Goal: Task Accomplishment & Management: Complete application form

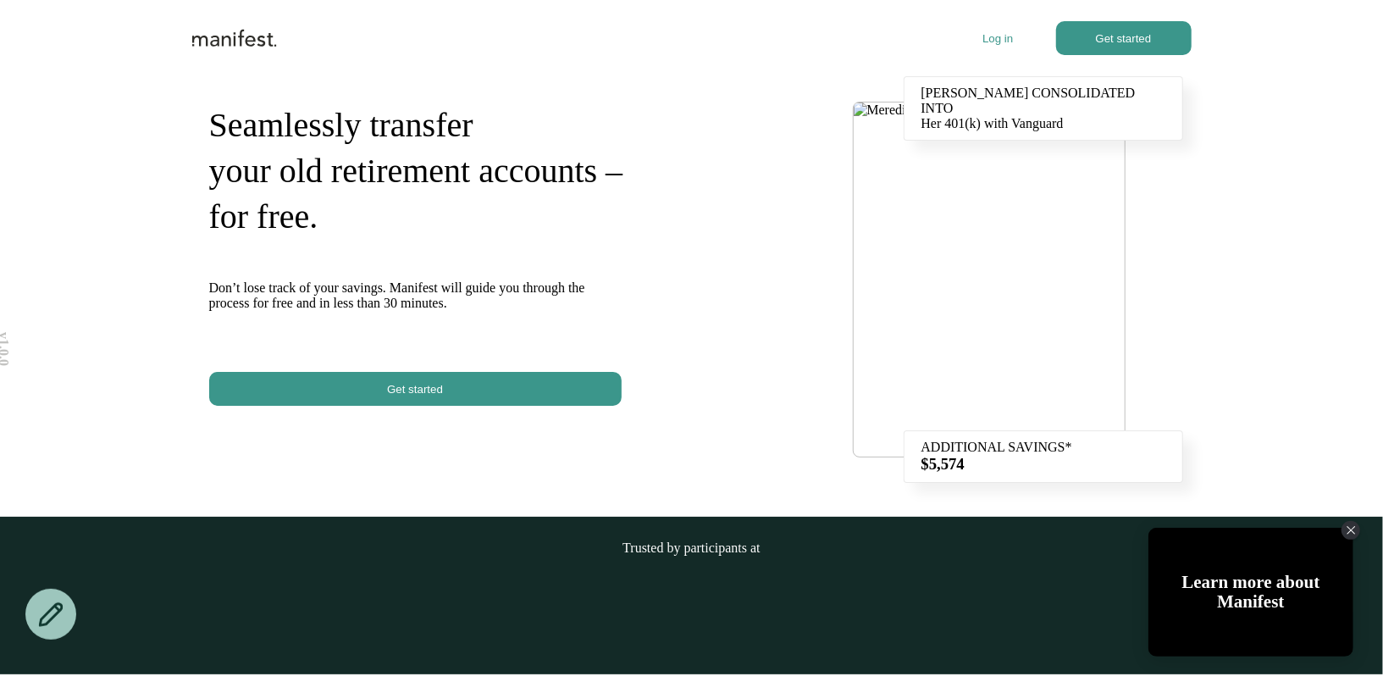
click at [1002, 42] on p "Log in" at bounding box center [997, 38] width 30 height 13
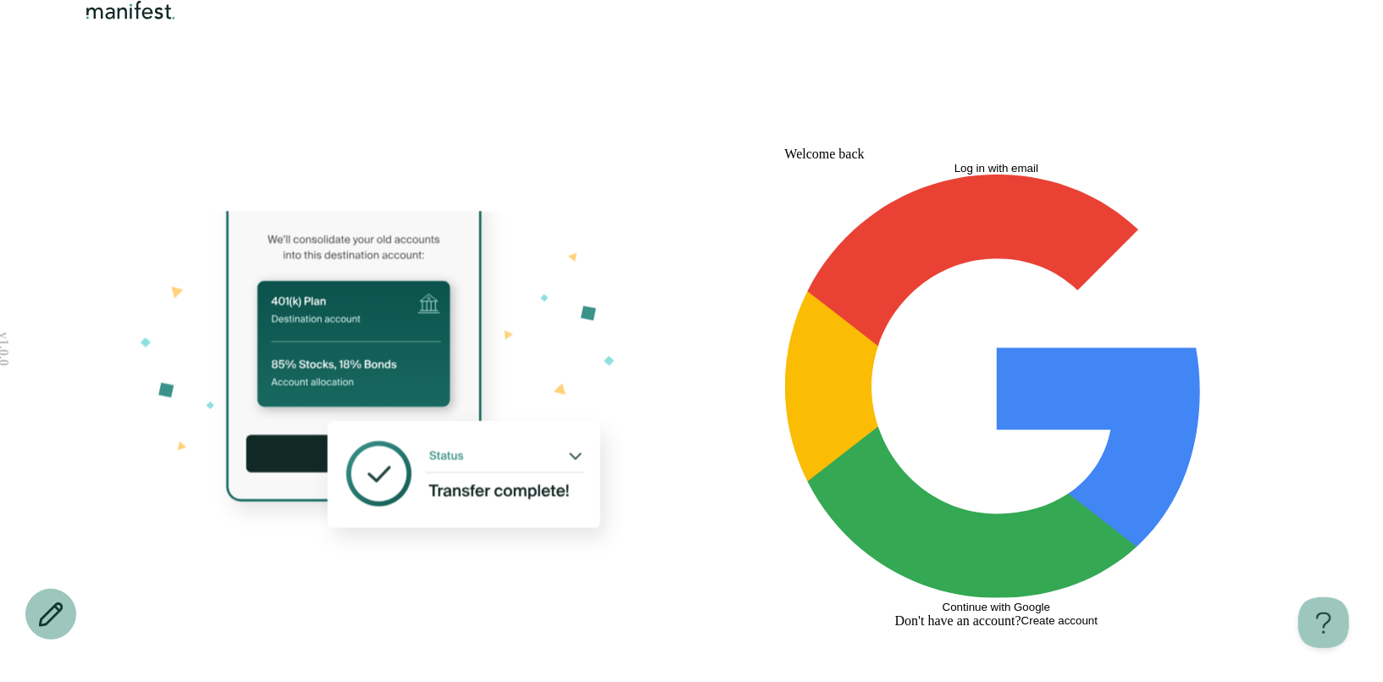
click at [861, 174] on button "Log in with email" at bounding box center [996, 168] width 423 height 13
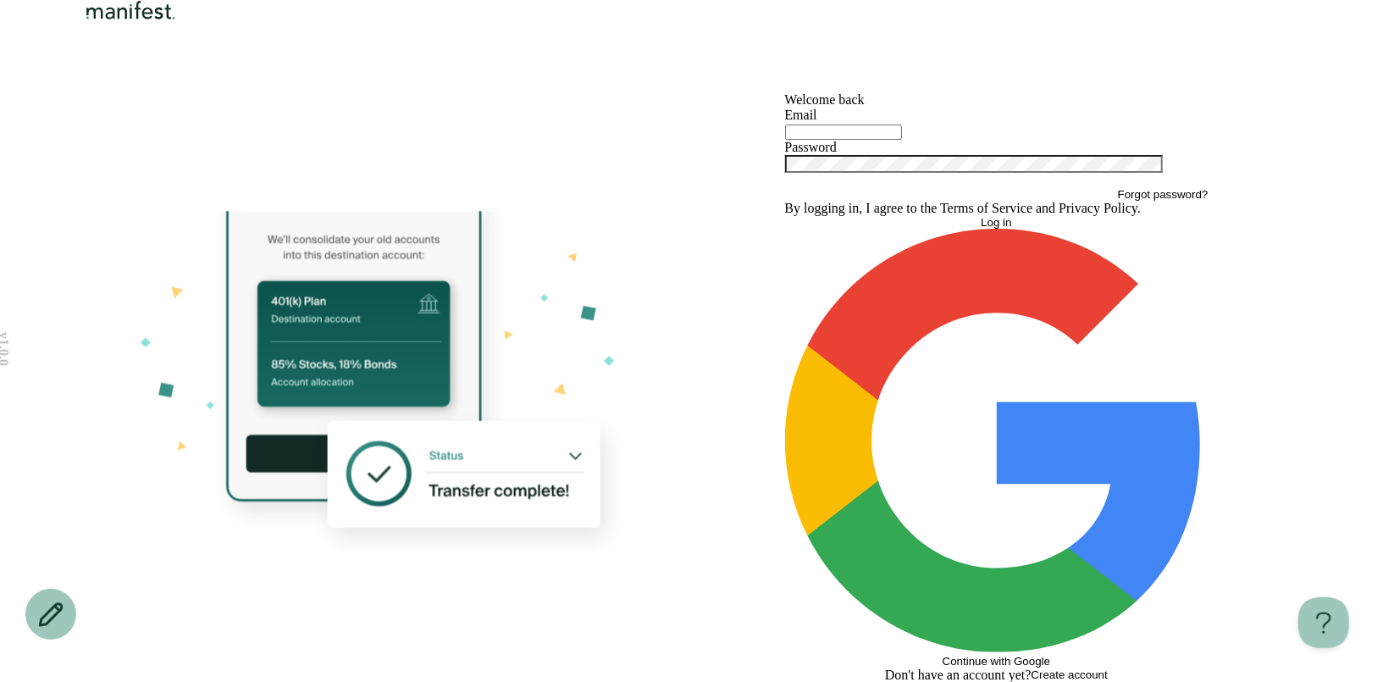
type input "**********"
click at [901, 229] on button "Log in" at bounding box center [996, 222] width 423 height 13
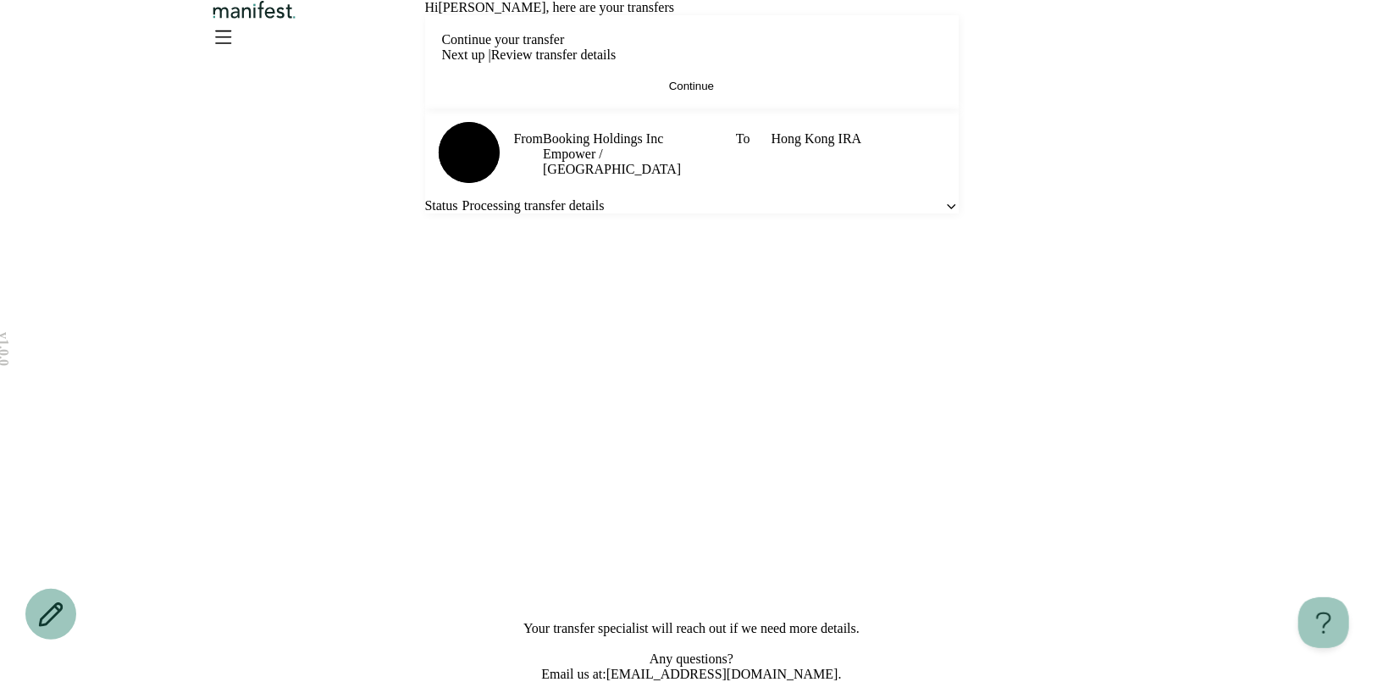
click at [783, 92] on button "Continue" at bounding box center [692, 86] width 500 height 13
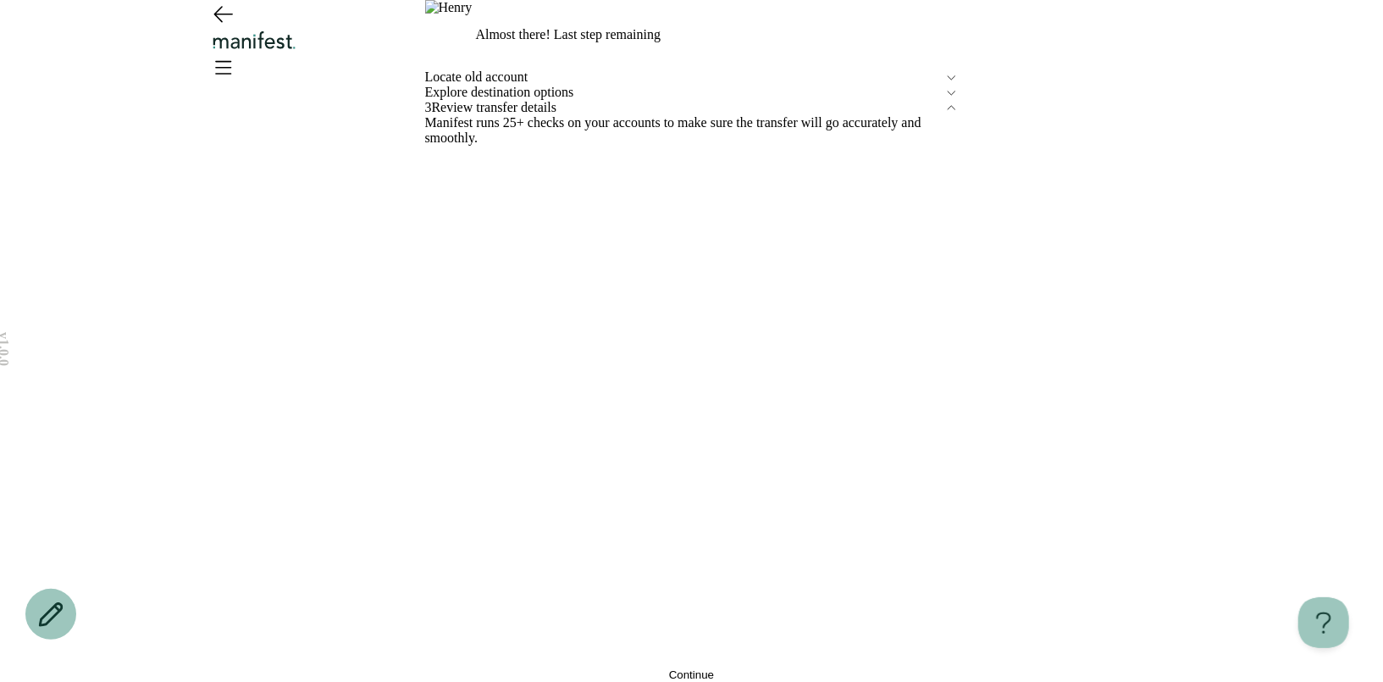
click at [621, 85] on div "Locate old account" at bounding box center [692, 76] width 534 height 15
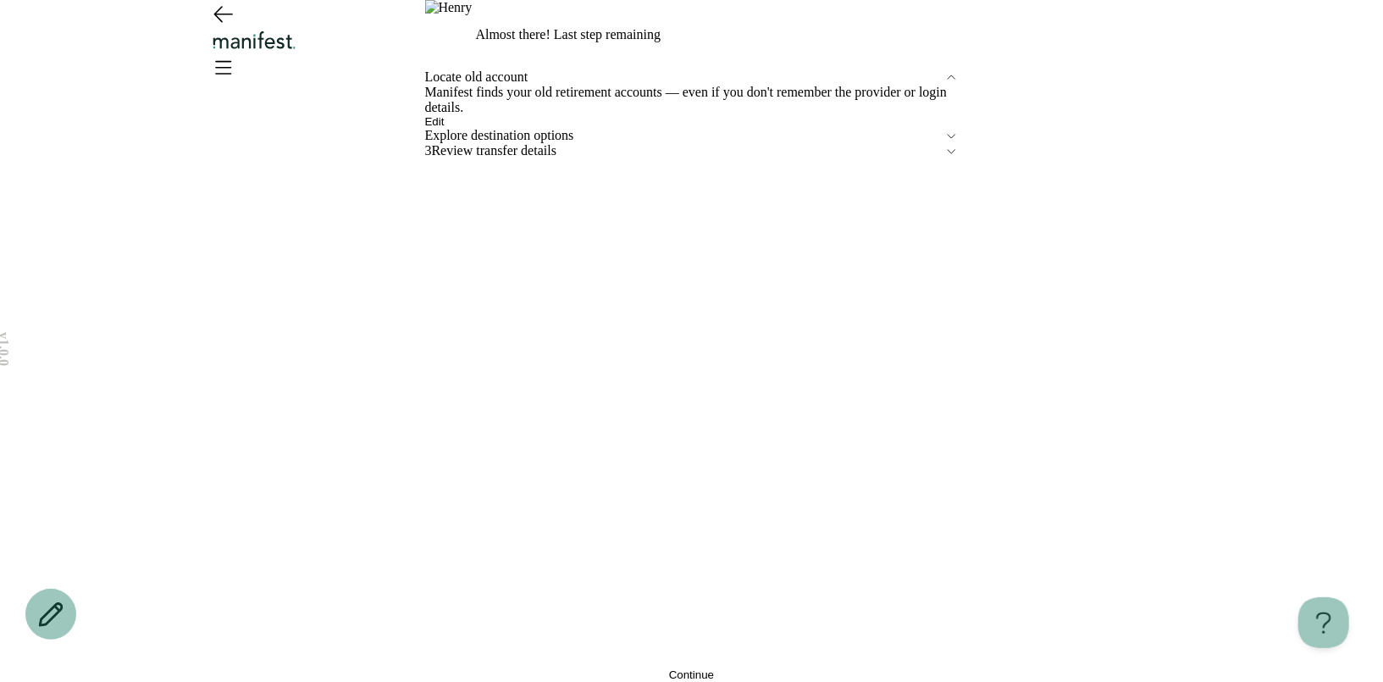
click at [445, 128] on button "Edit" at bounding box center [434, 121] width 19 height 13
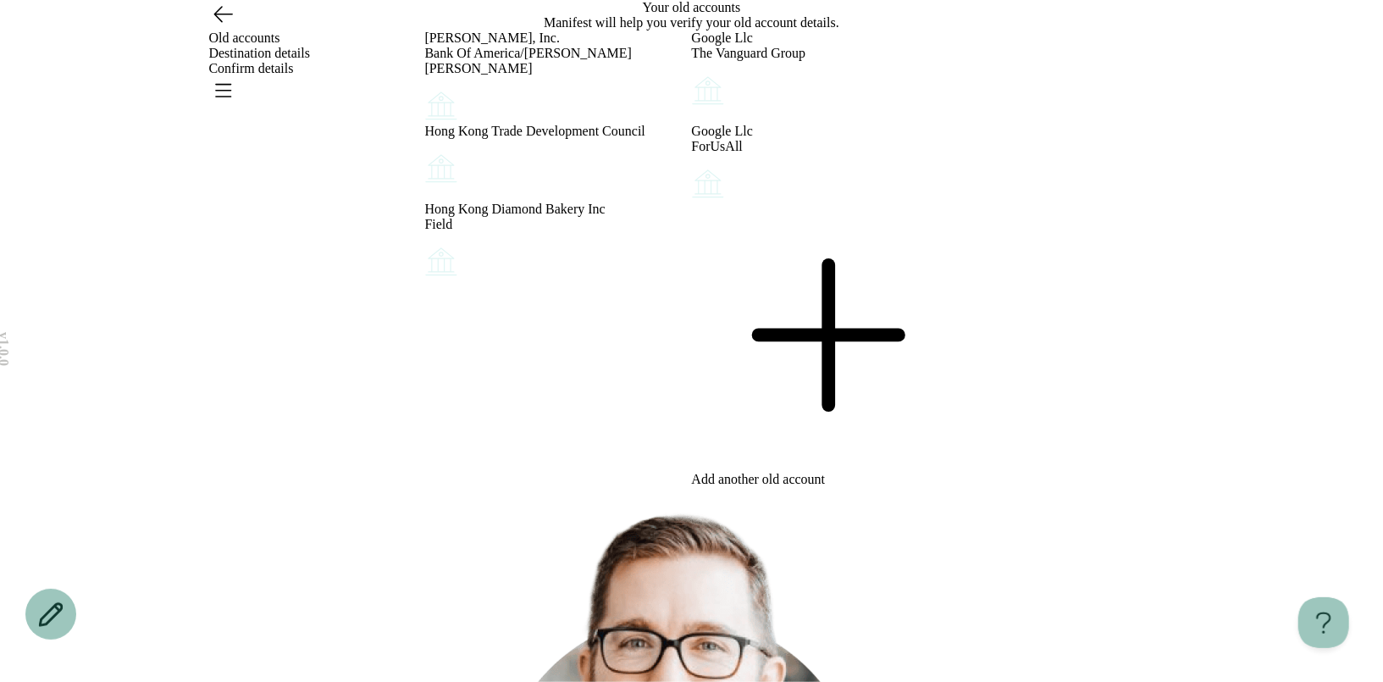
scroll to position [182, 0]
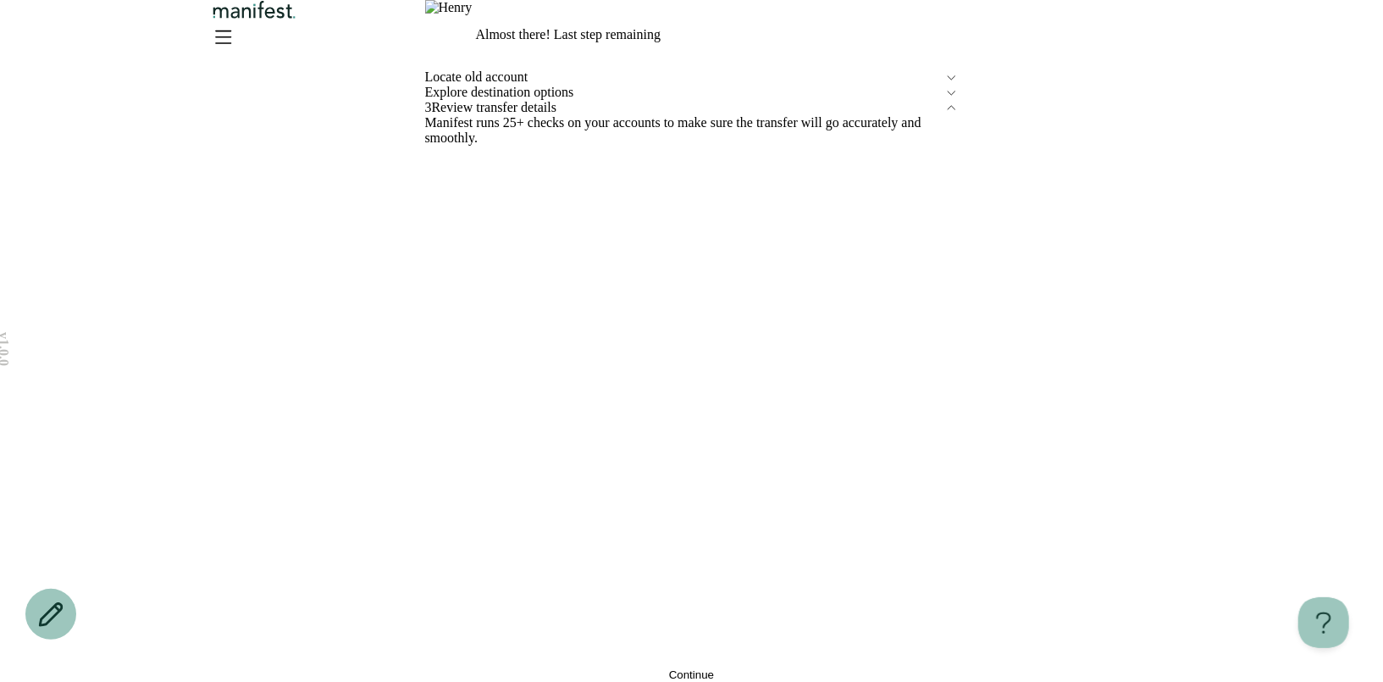
click at [567, 85] on span "Locate old account" at bounding box center [684, 76] width 519 height 15
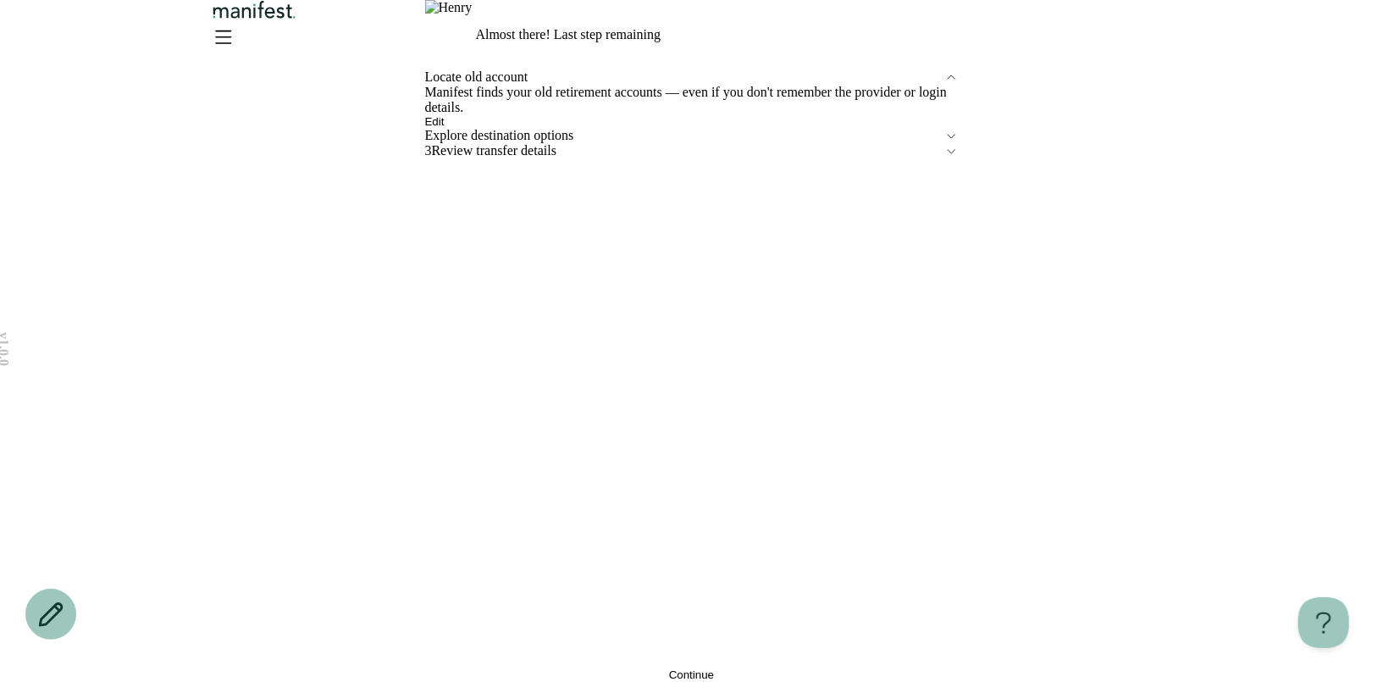
click at [445, 128] on span "Edit" at bounding box center [434, 121] width 19 height 13
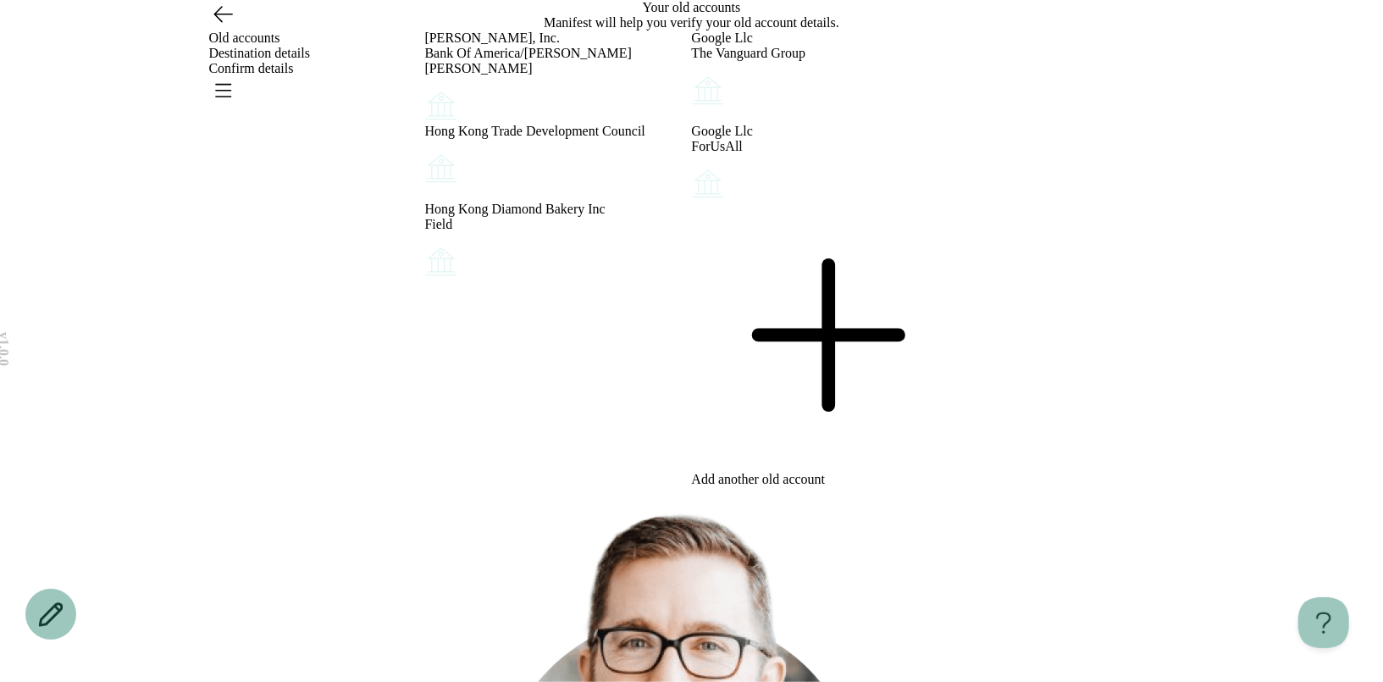
click at [838, 472] on div at bounding box center [825, 337] width 267 height 270
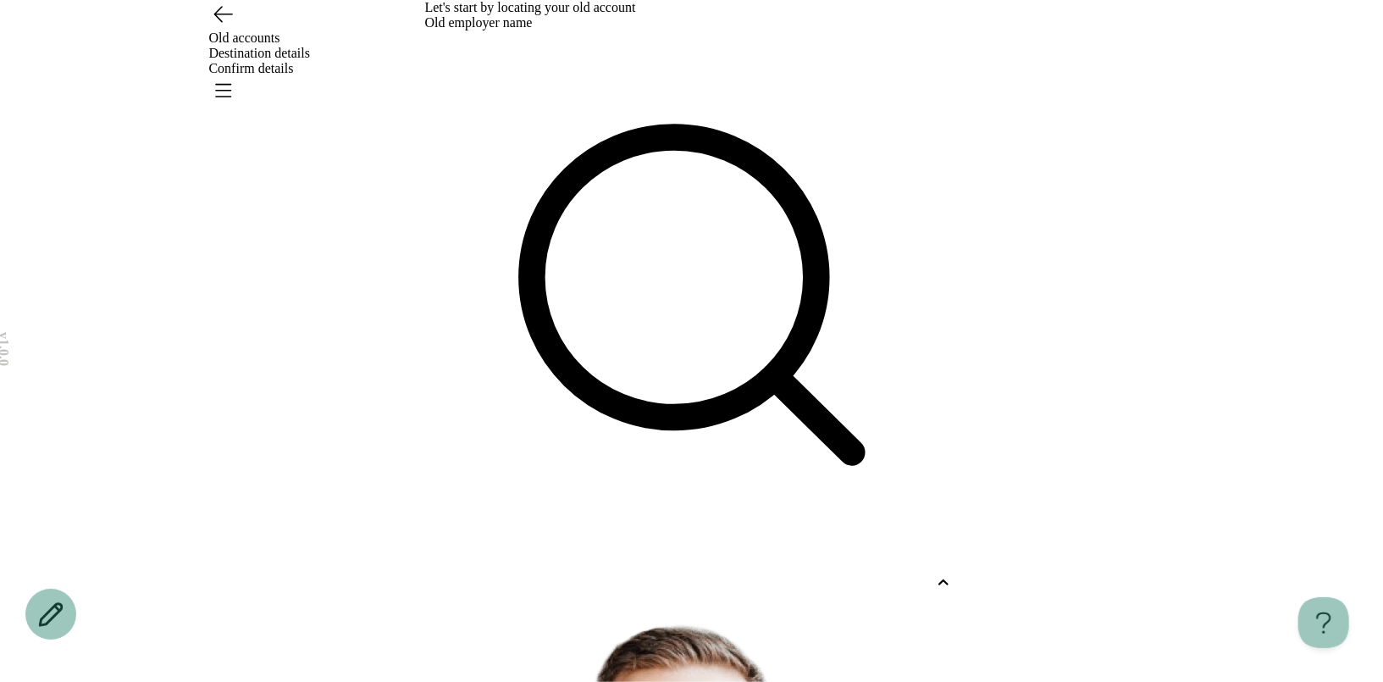
click at [567, 575] on div at bounding box center [676, 582] width 503 height 15
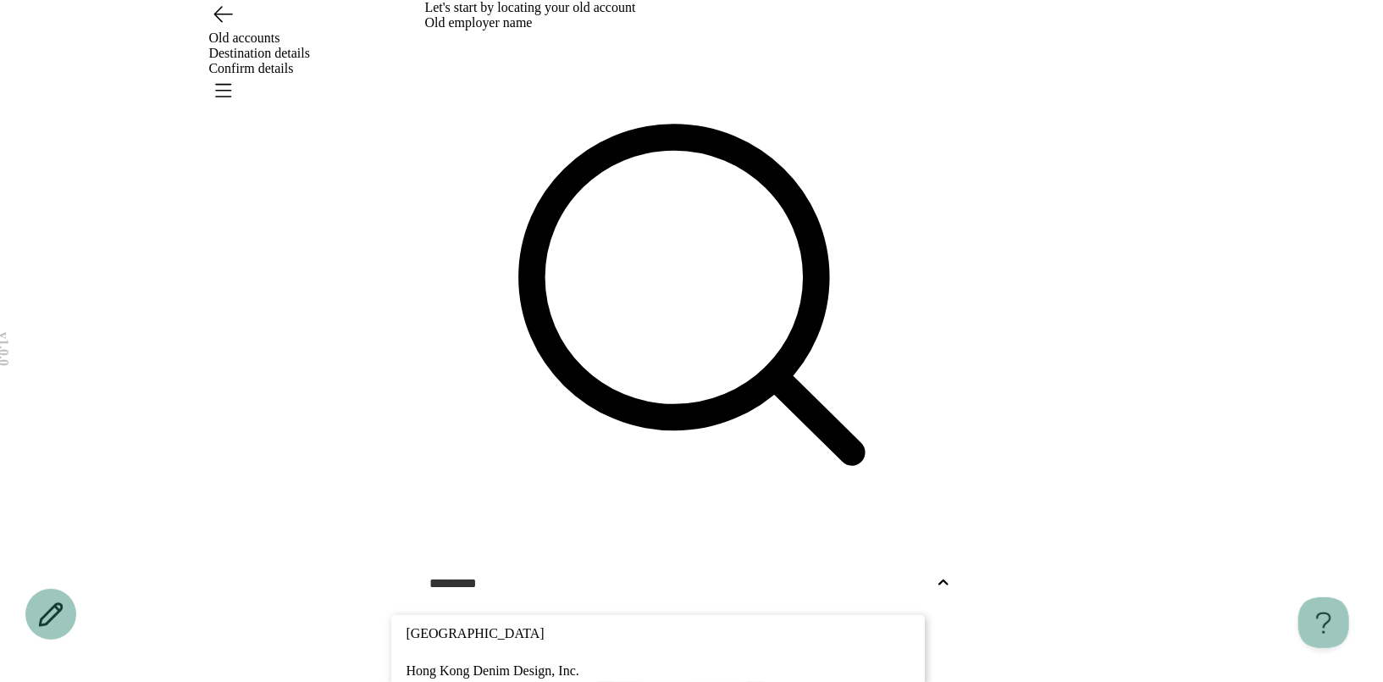
type input "*********"
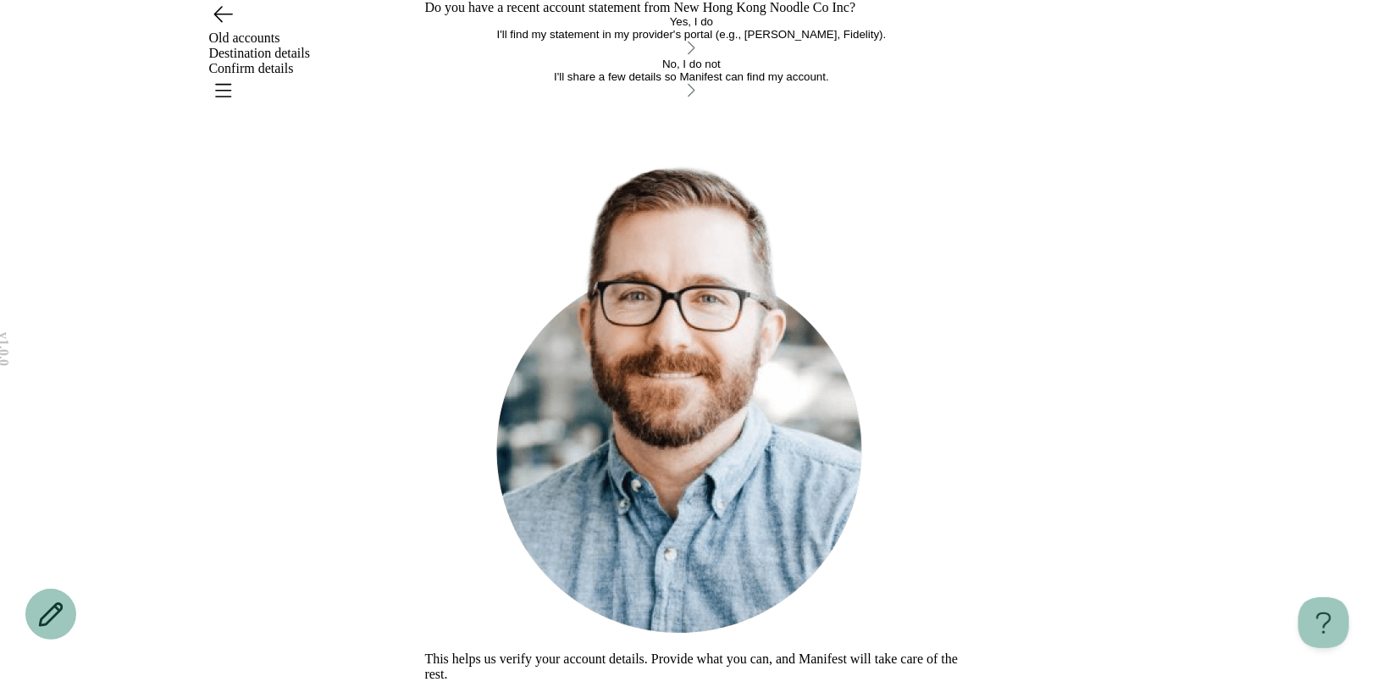
click at [704, 70] on div "No, I do not" at bounding box center [692, 64] width 534 height 13
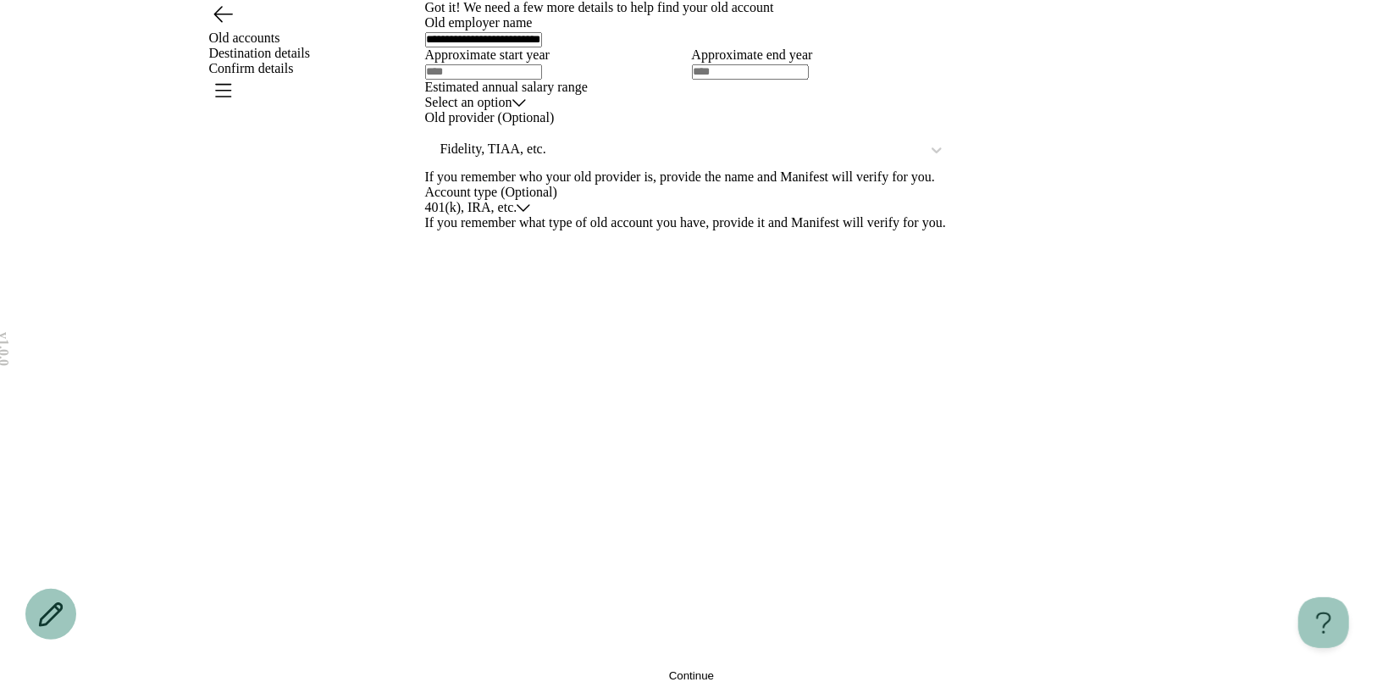
click at [542, 80] on input "text" at bounding box center [483, 71] width 117 height 15
type input "****"
click at [514, 469] on html "**********" at bounding box center [691, 341] width 1383 height 682
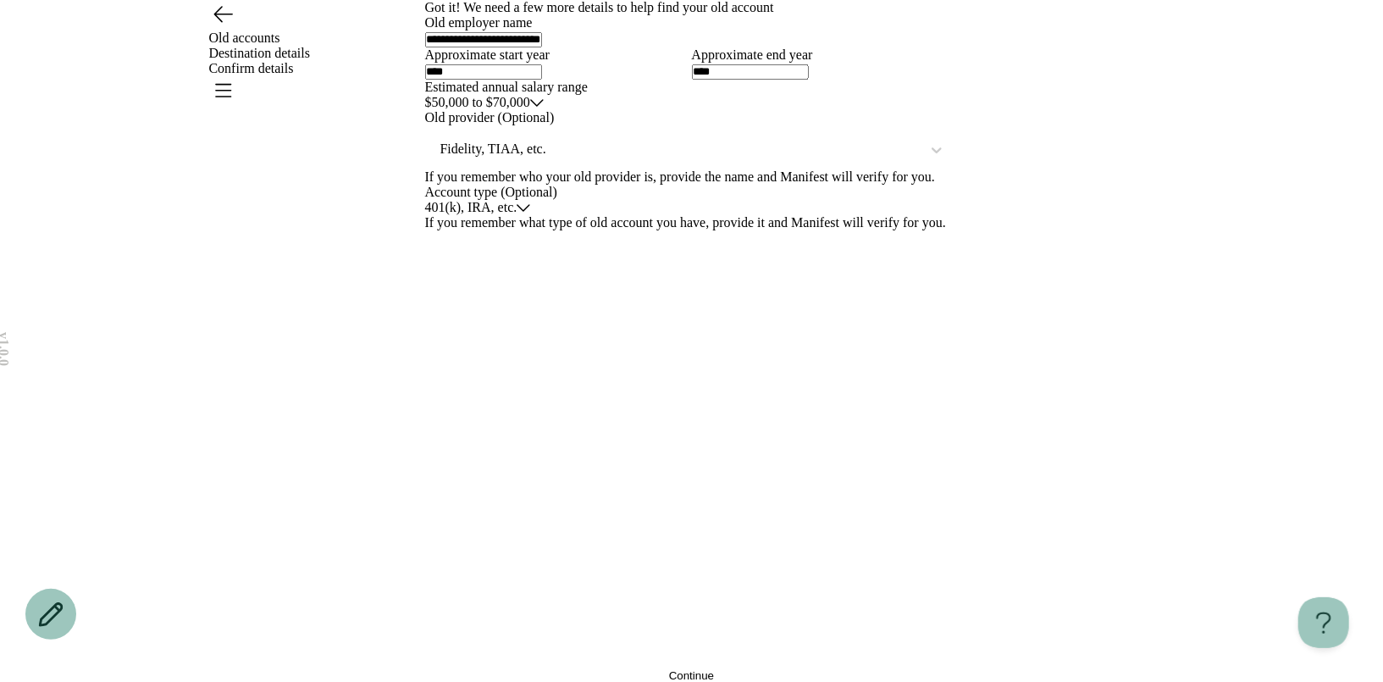
click at [518, 169] on div "Fidelity, TIAA, etc." at bounding box center [692, 149] width 534 height 41
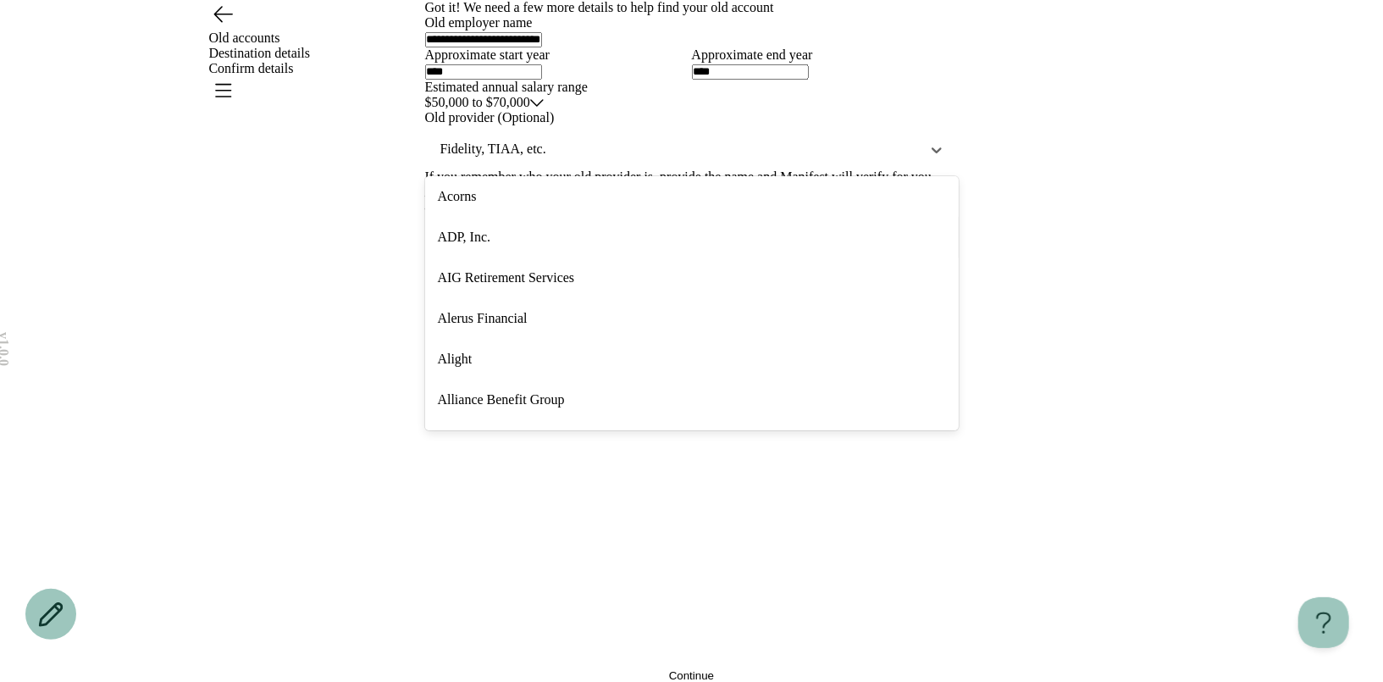
click at [508, 257] on div "ADP, Inc." at bounding box center [692, 237] width 534 height 41
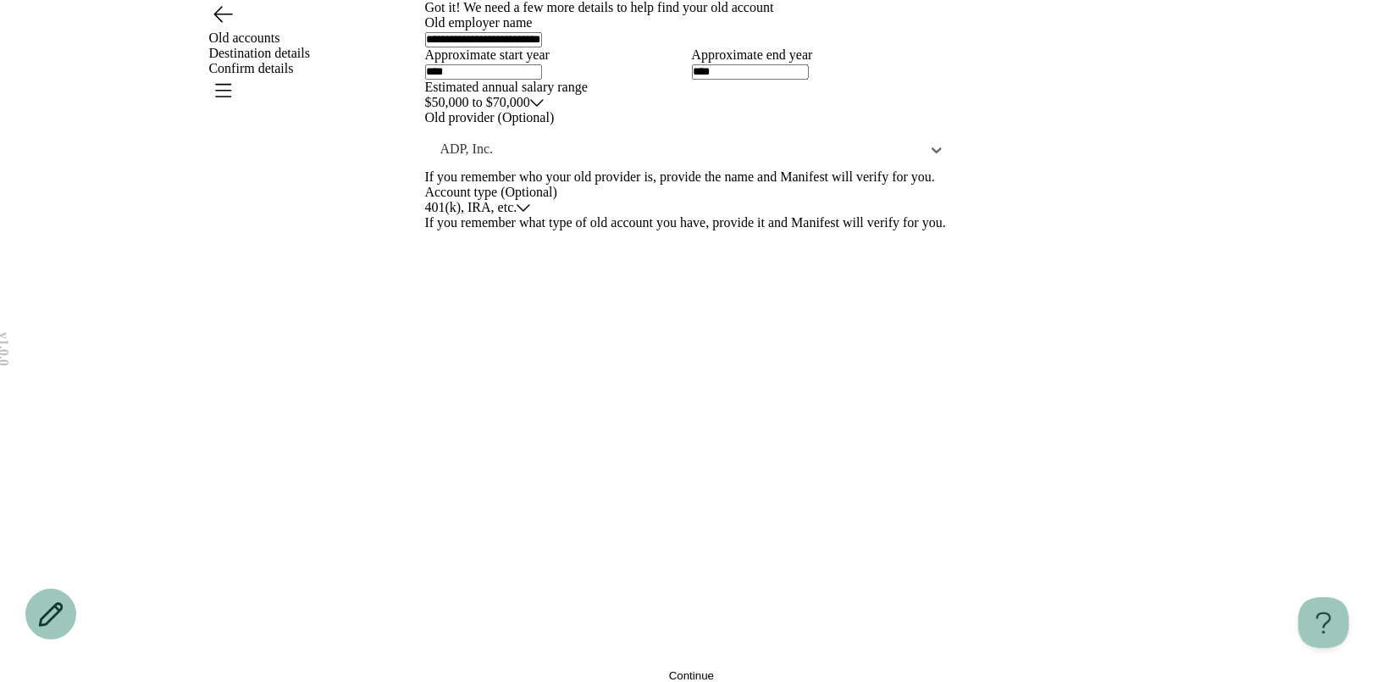
scroll to position [180, 0]
click at [518, 488] on html "**********" at bounding box center [691, 341] width 1383 height 682
click at [543, 669] on button "Continue" at bounding box center [692, 675] width 534 height 13
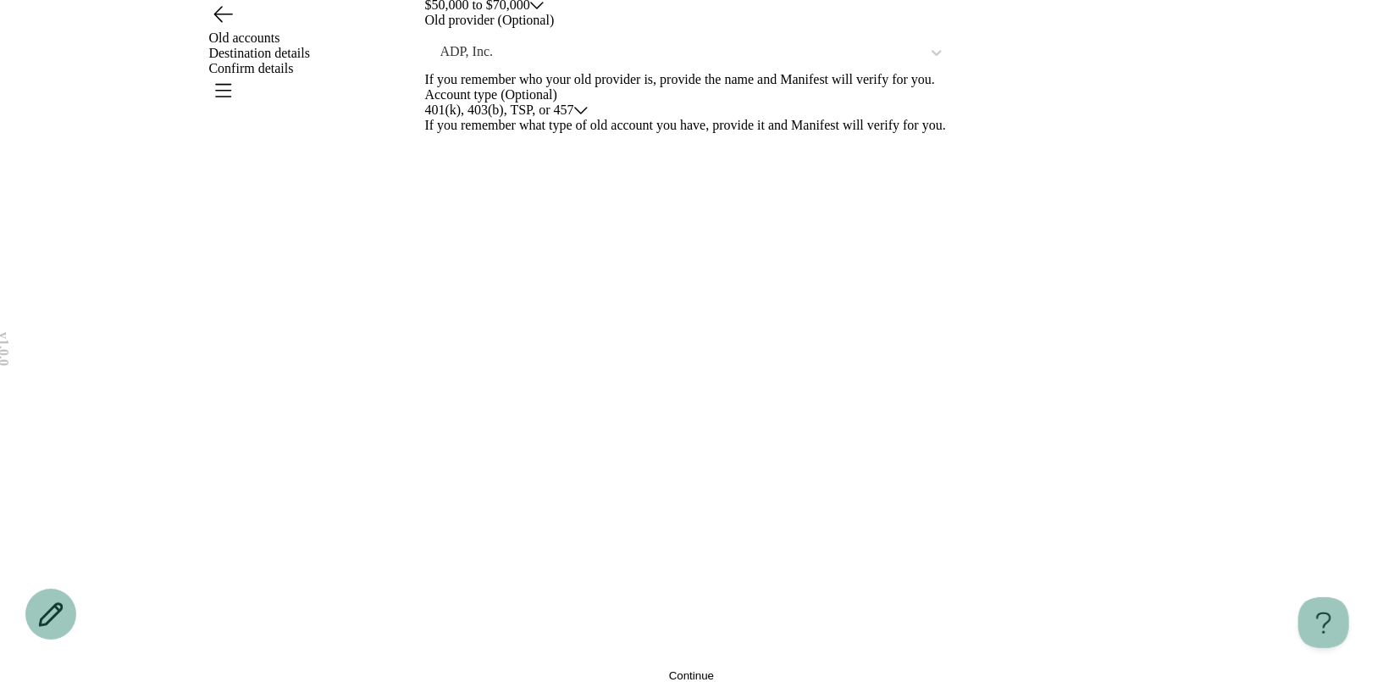
scroll to position [0, 0]
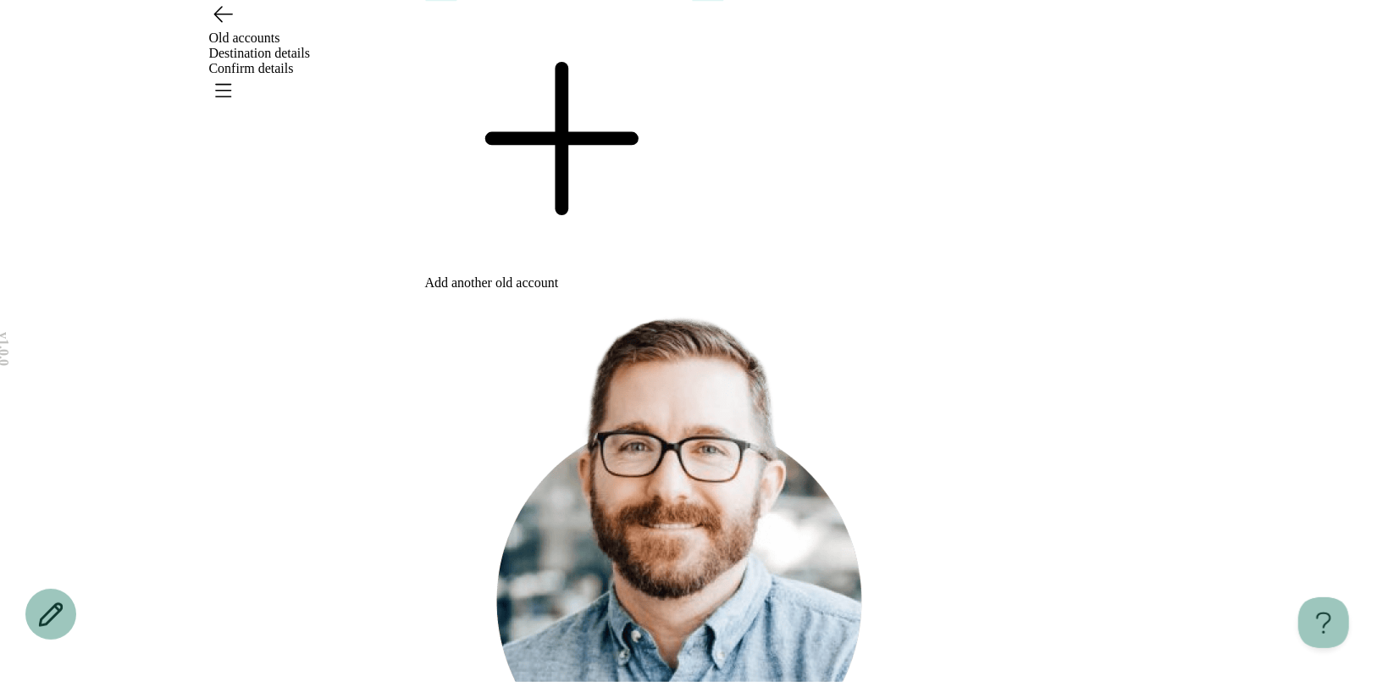
scroll to position [330, 0]
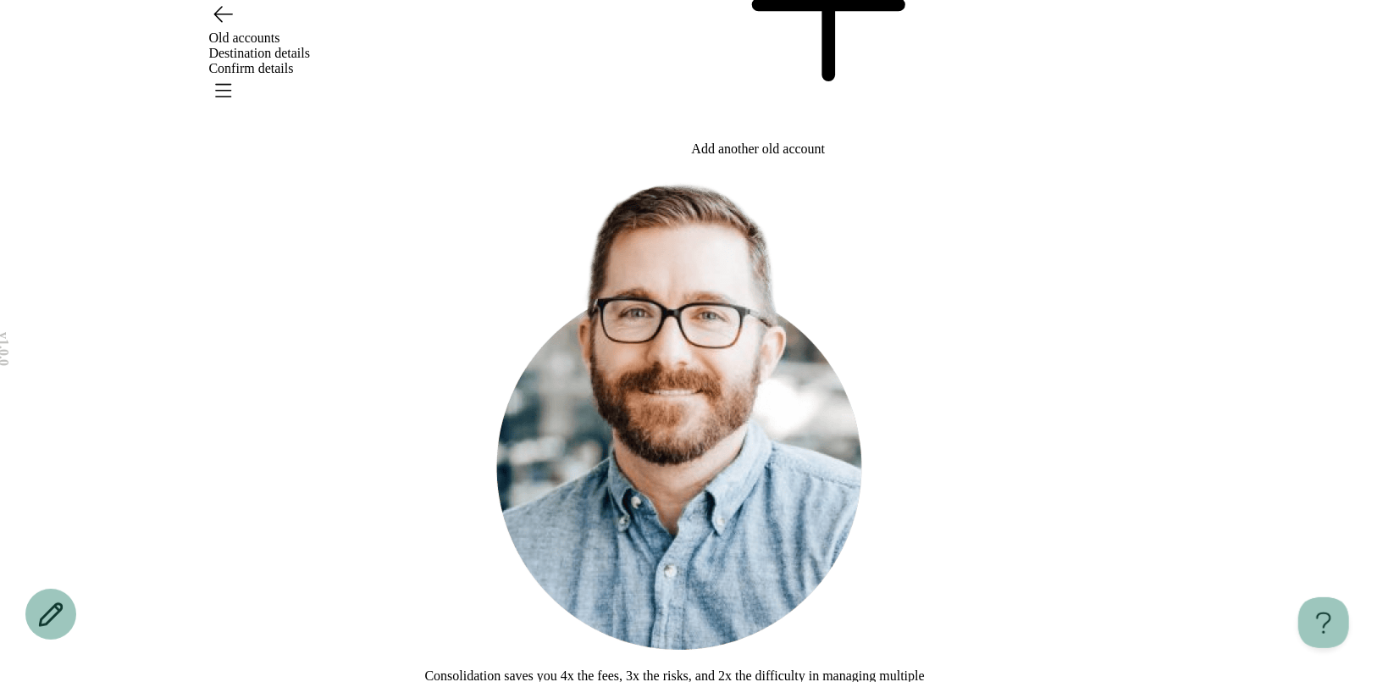
scroll to position [182, 0]
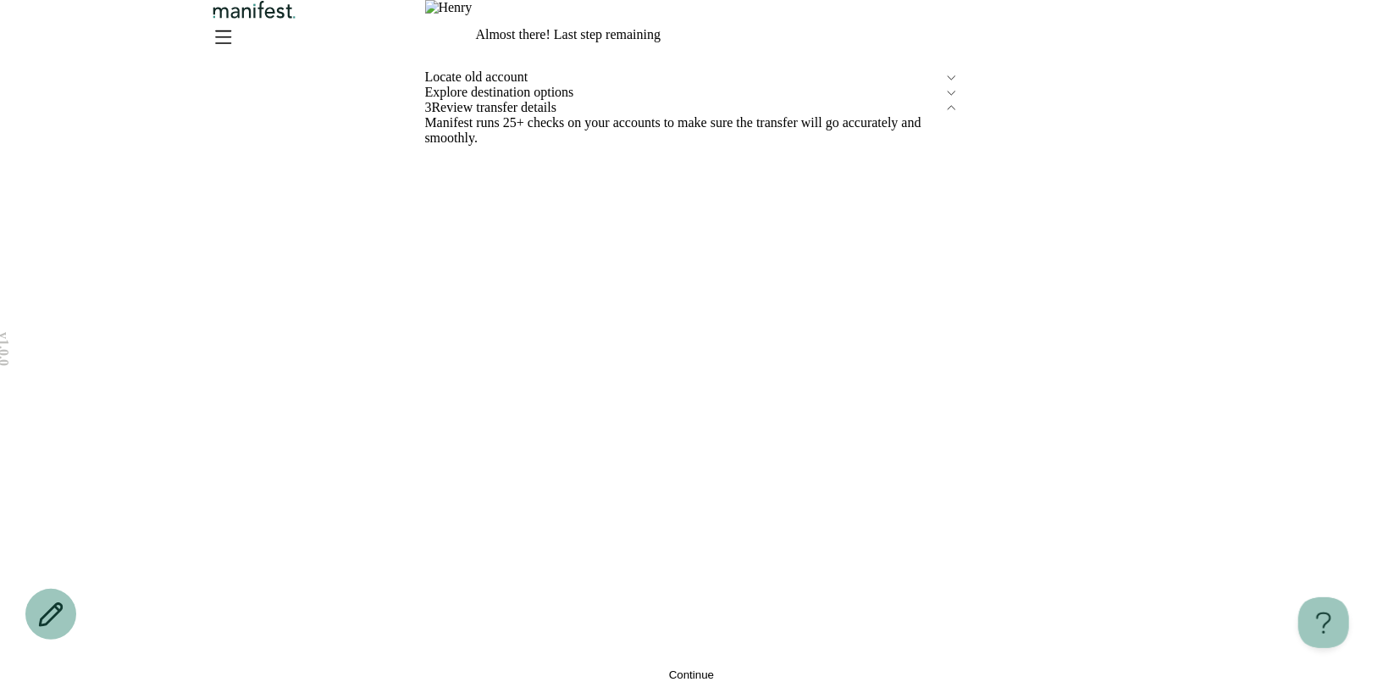
click at [592, 100] on span "Explore destination options" at bounding box center [684, 92] width 519 height 15
click at [445, 143] on span "Edit" at bounding box center [434, 136] width 19 height 13
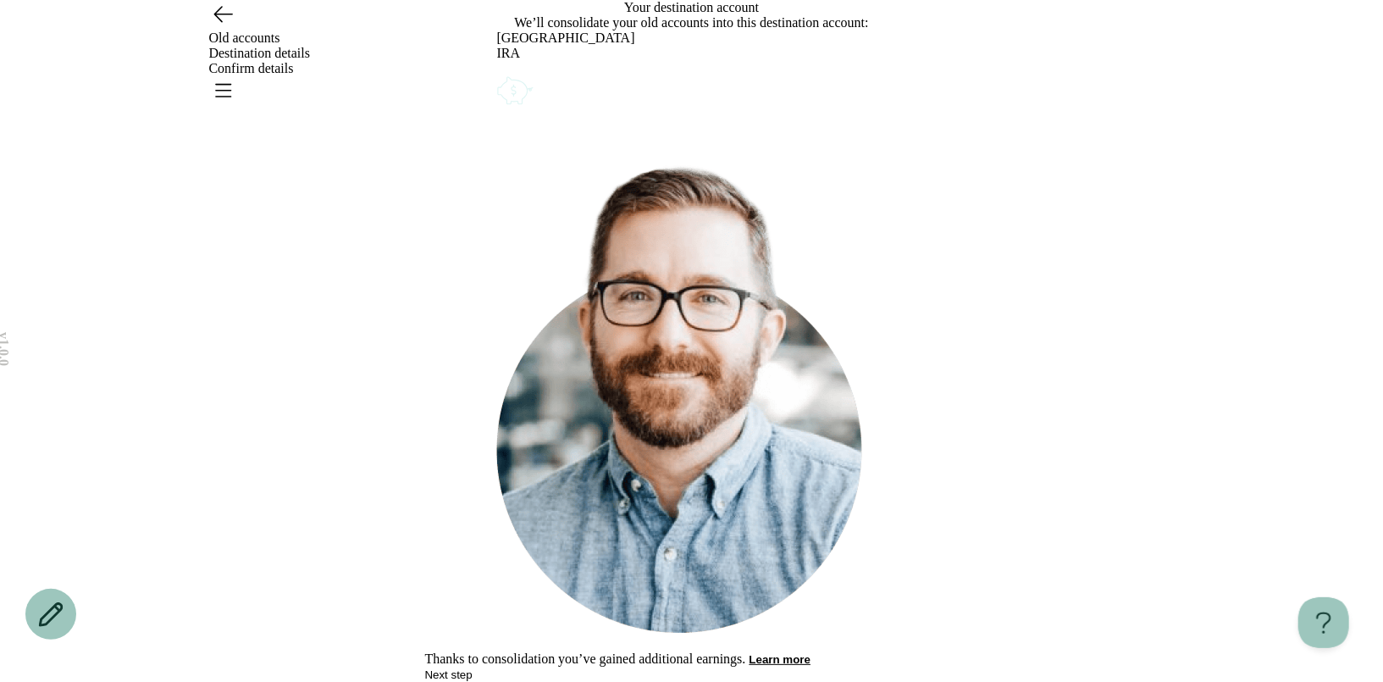
click at [506, 82] on circle "Account options" at bounding box center [505, 81] width 1 height 1
click at [739, 470] on div "What would you like to do? Remove Edit Go back Your destination account We’ll c…" at bounding box center [692, 341] width 534 height 682
click at [497, 73] on icon "Account options" at bounding box center [497, 73] width 0 height 0
click at [517, 91] on button "Edit" at bounding box center [506, 84] width 19 height 13
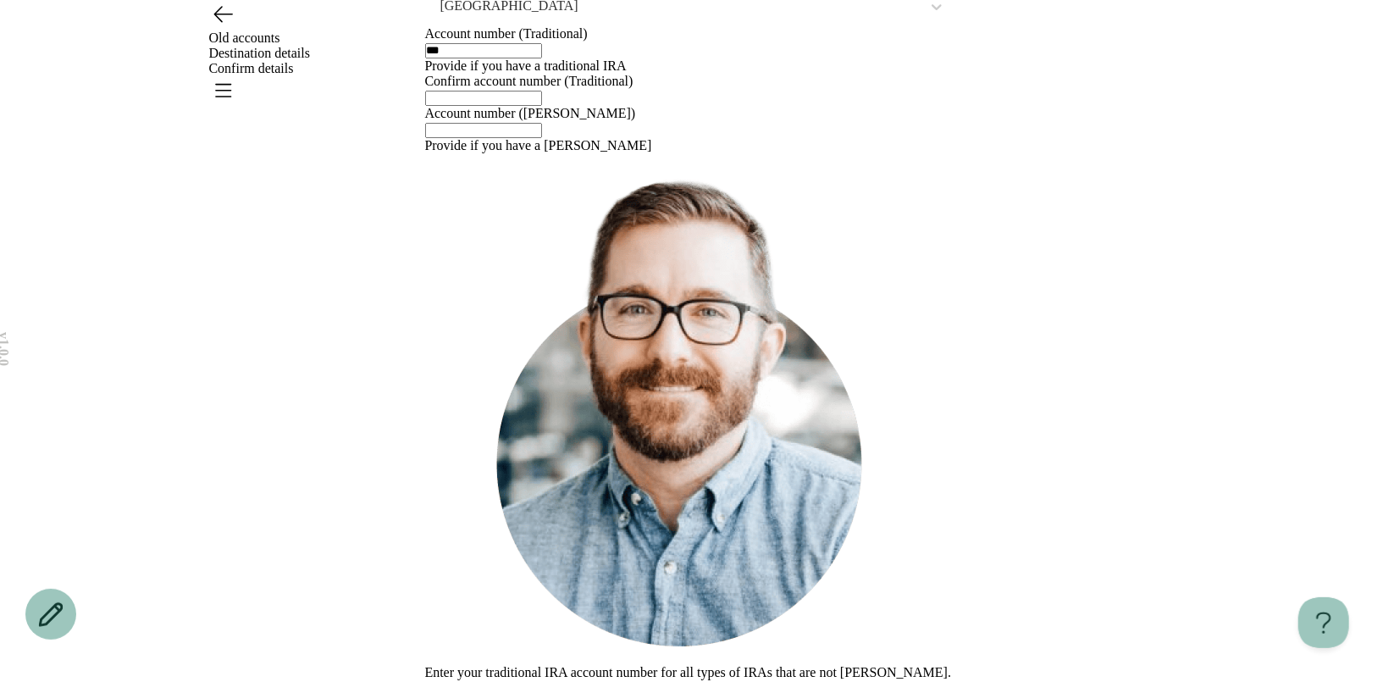
scroll to position [117, 0]
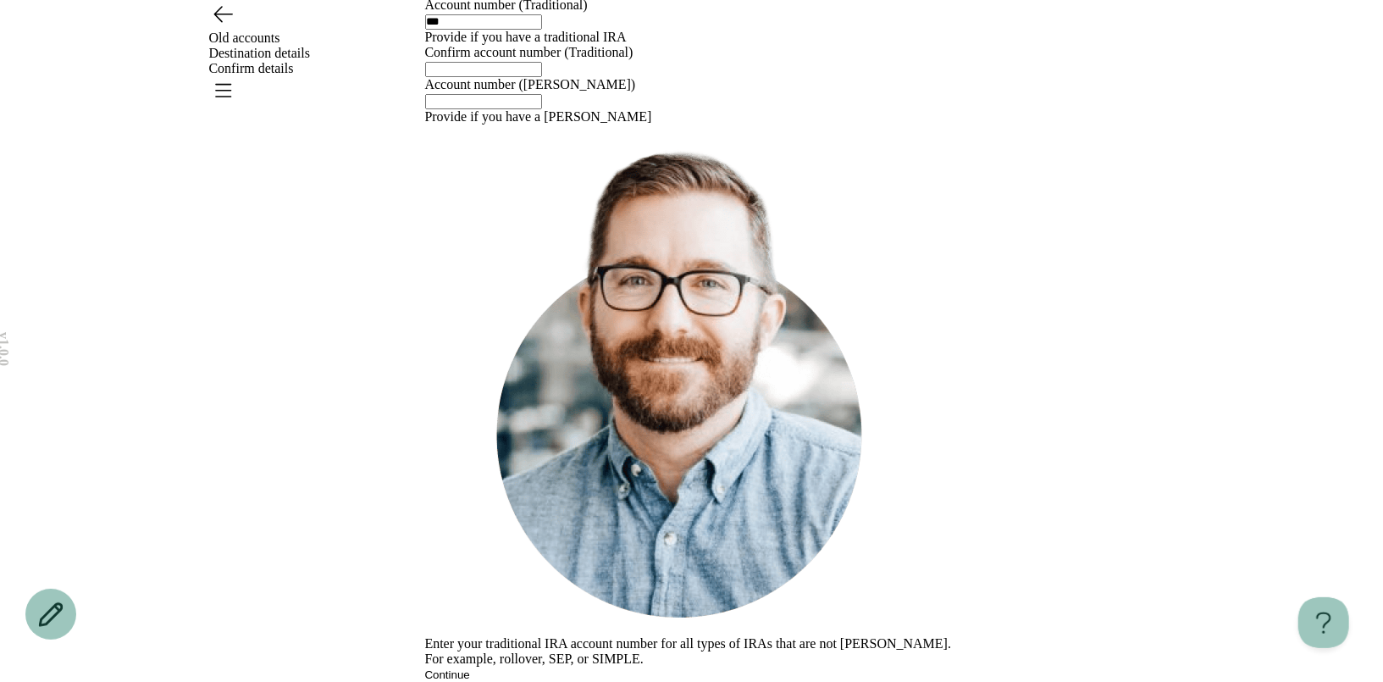
click at [542, 77] on input "text" at bounding box center [483, 69] width 117 height 15
type input "***"
click at [470, 668] on button "Continue" at bounding box center [447, 674] width 45 height 13
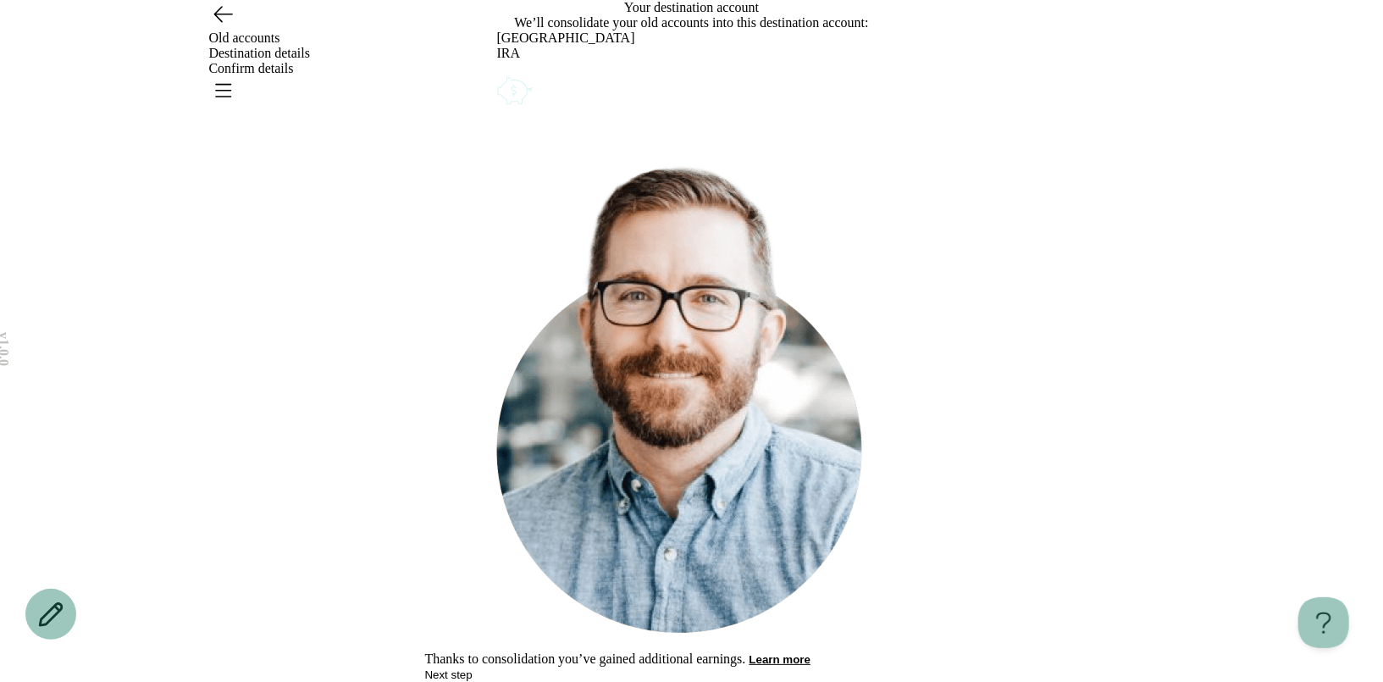
click at [497, 73] on icon "Account options" at bounding box center [497, 73] width 0 height 0
drag, startPoint x: 893, startPoint y: 284, endPoint x: 891, endPoint y: 307, distance: 23.8
click at [887, 91] on div "Edit Remove" at bounding box center [692, 83] width 390 height 15
click at [558, 91] on button "Remove" at bounding box center [537, 84] width 42 height 13
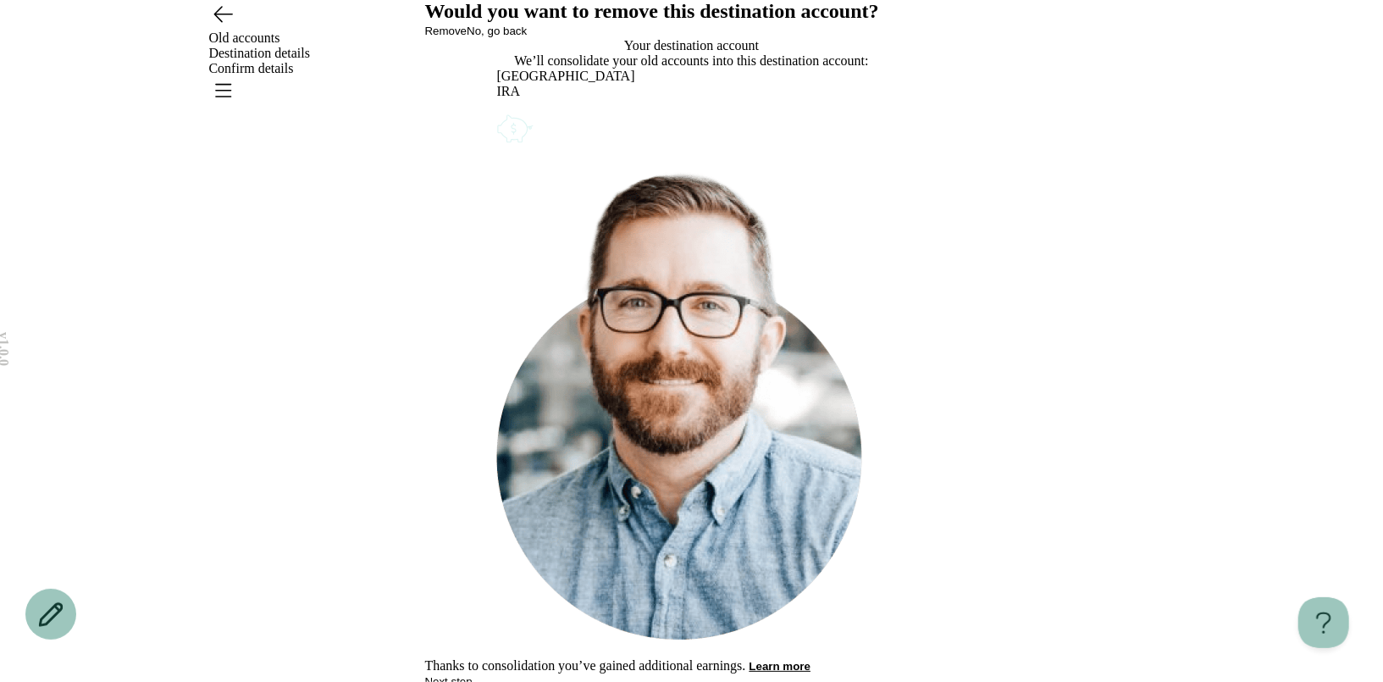
click at [467, 37] on span "Remove" at bounding box center [446, 31] width 42 height 13
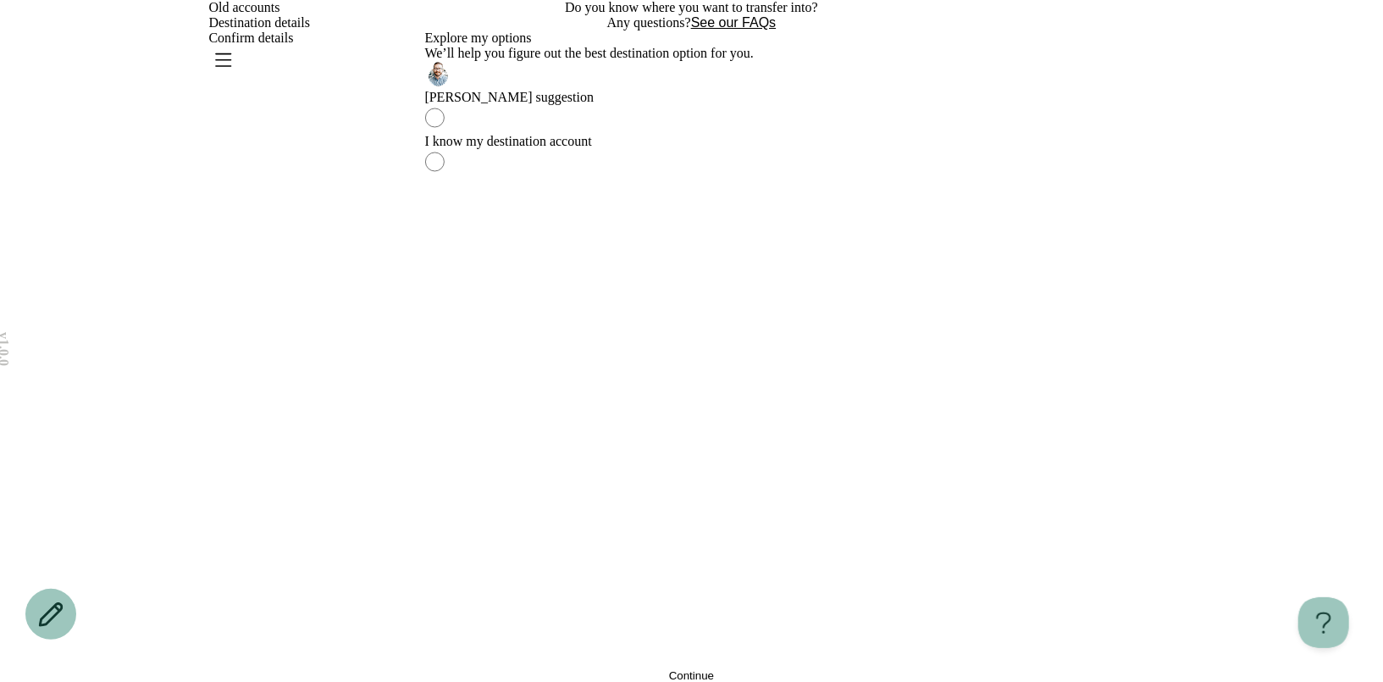
click at [621, 663] on main "Do you know where you want to transfer into? Any questions? See our FAQs I’m he…" at bounding box center [692, 341] width 534 height 682
click at [613, 669] on button "Continue" at bounding box center [692, 675] width 534 height 13
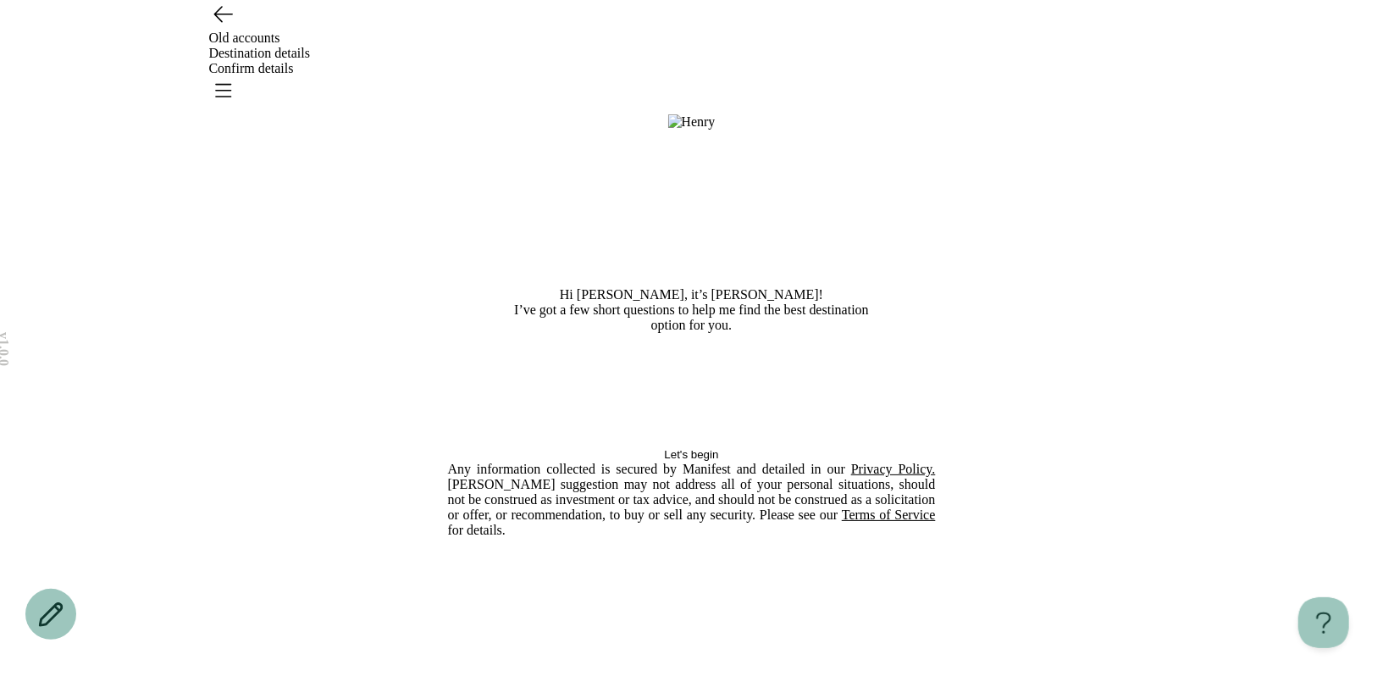
click at [664, 461] on span "Let's begin" at bounding box center [691, 454] width 54 height 13
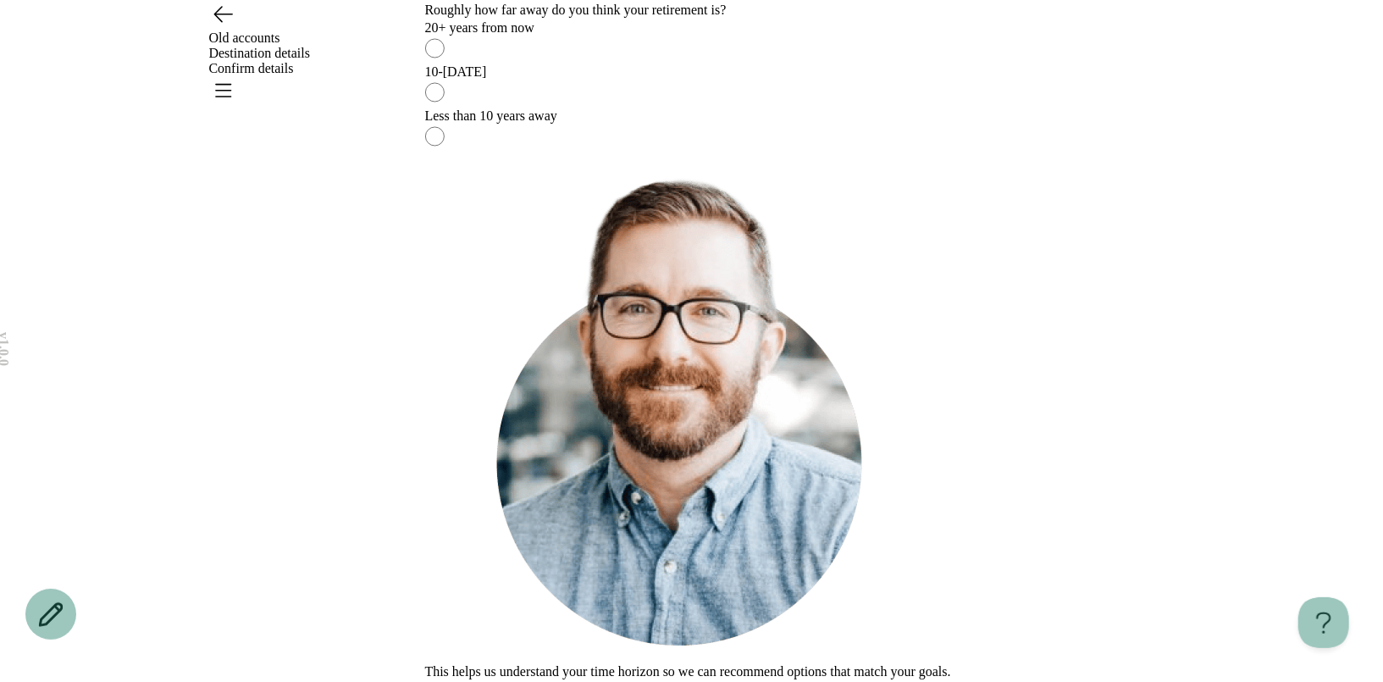
click at [641, 80] on div "10-[DATE]" at bounding box center [692, 71] width 534 height 15
click at [470, 681] on button "Continue" at bounding box center [447, 687] width 45 height 13
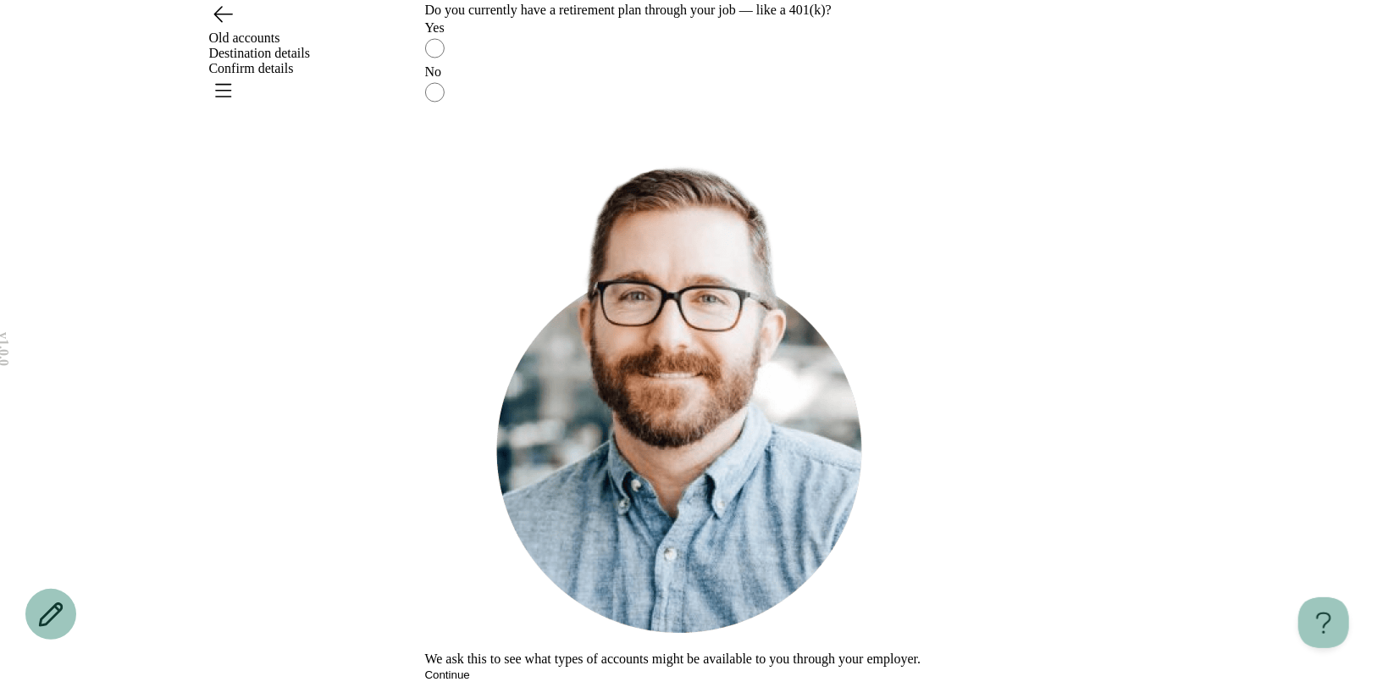
click at [635, 108] on label "No" at bounding box center [692, 86] width 534 height 44
click at [470, 668] on button "Continue" at bounding box center [447, 674] width 45 height 13
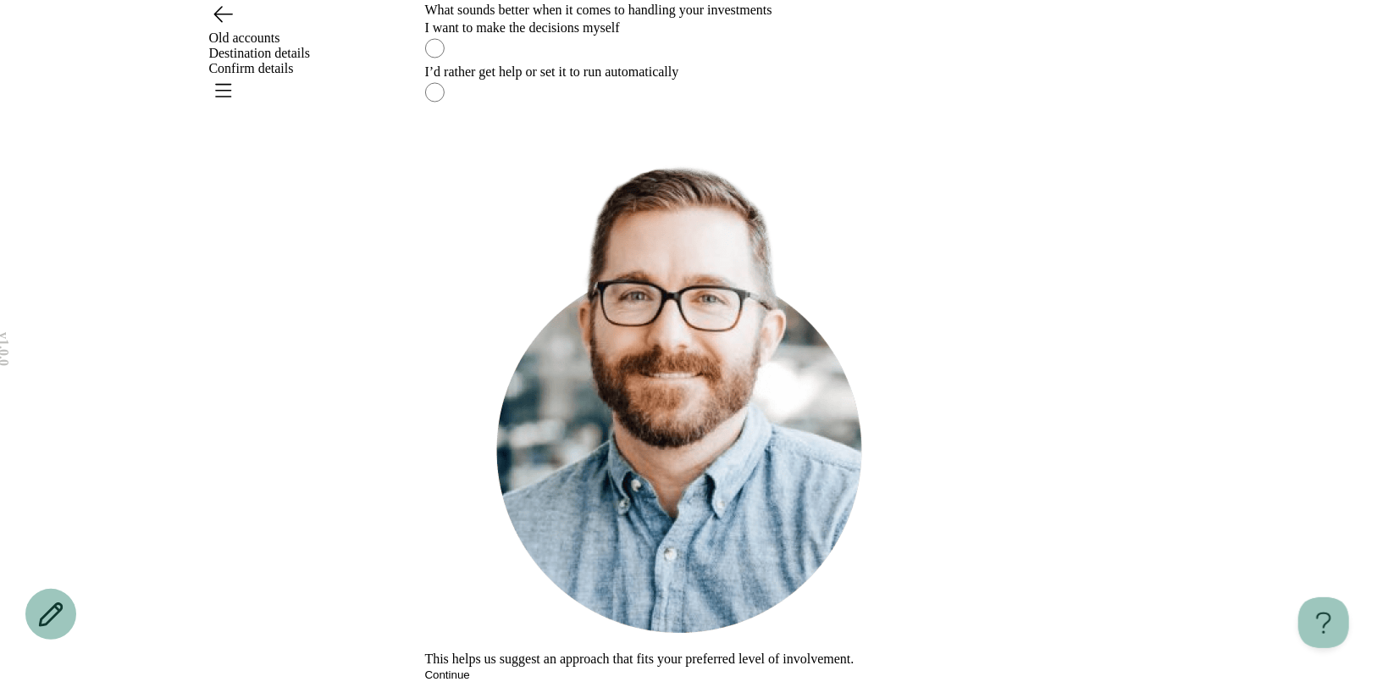
click at [649, 108] on label "I’d rather get help or set it to run automatically" at bounding box center [692, 86] width 534 height 44
click at [470, 668] on button "Continue" at bounding box center [447, 674] width 45 height 13
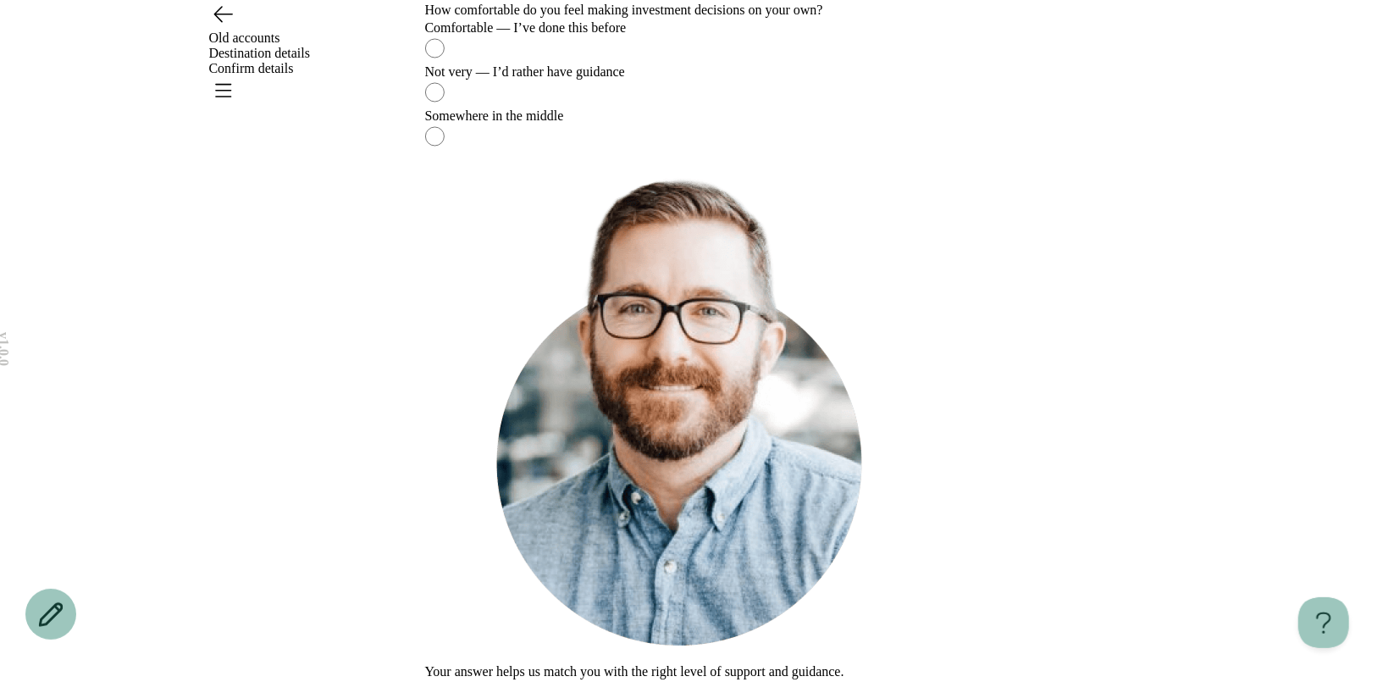
click at [645, 108] on label "Not very — I’d rather have guidance" at bounding box center [692, 86] width 534 height 44
click at [470, 681] on button "Continue" at bounding box center [447, 687] width 45 height 13
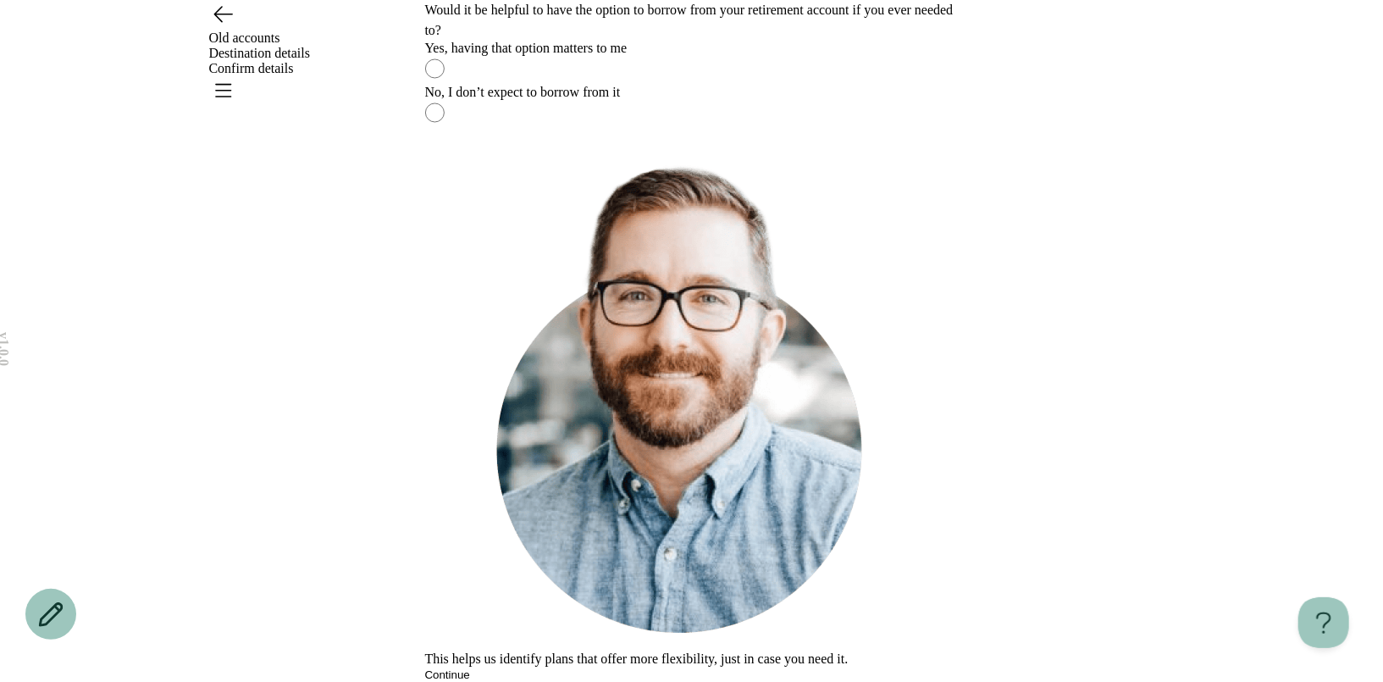
click at [633, 129] on label "No, I don’t expect to borrow from it" at bounding box center [692, 107] width 534 height 44
click at [470, 668] on button "Continue" at bounding box center [447, 674] width 45 height 13
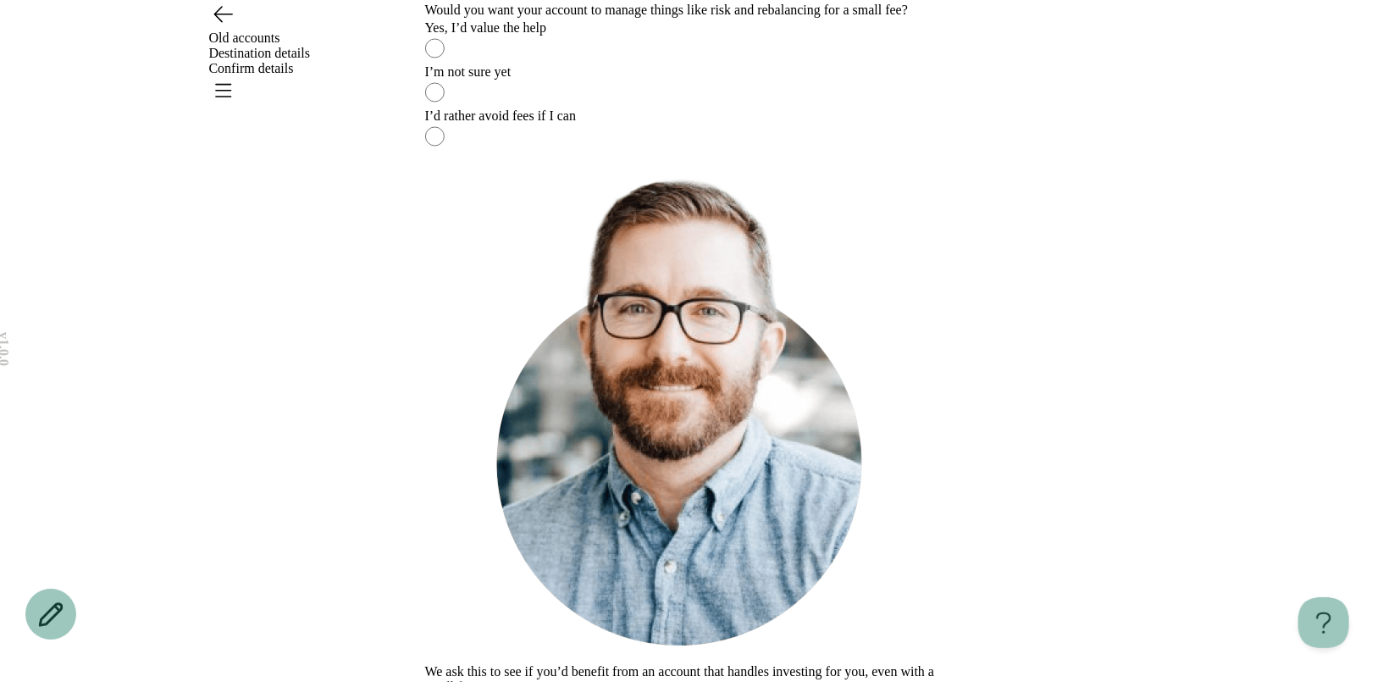
click at [646, 108] on label "I’m not sure yet" at bounding box center [692, 86] width 534 height 44
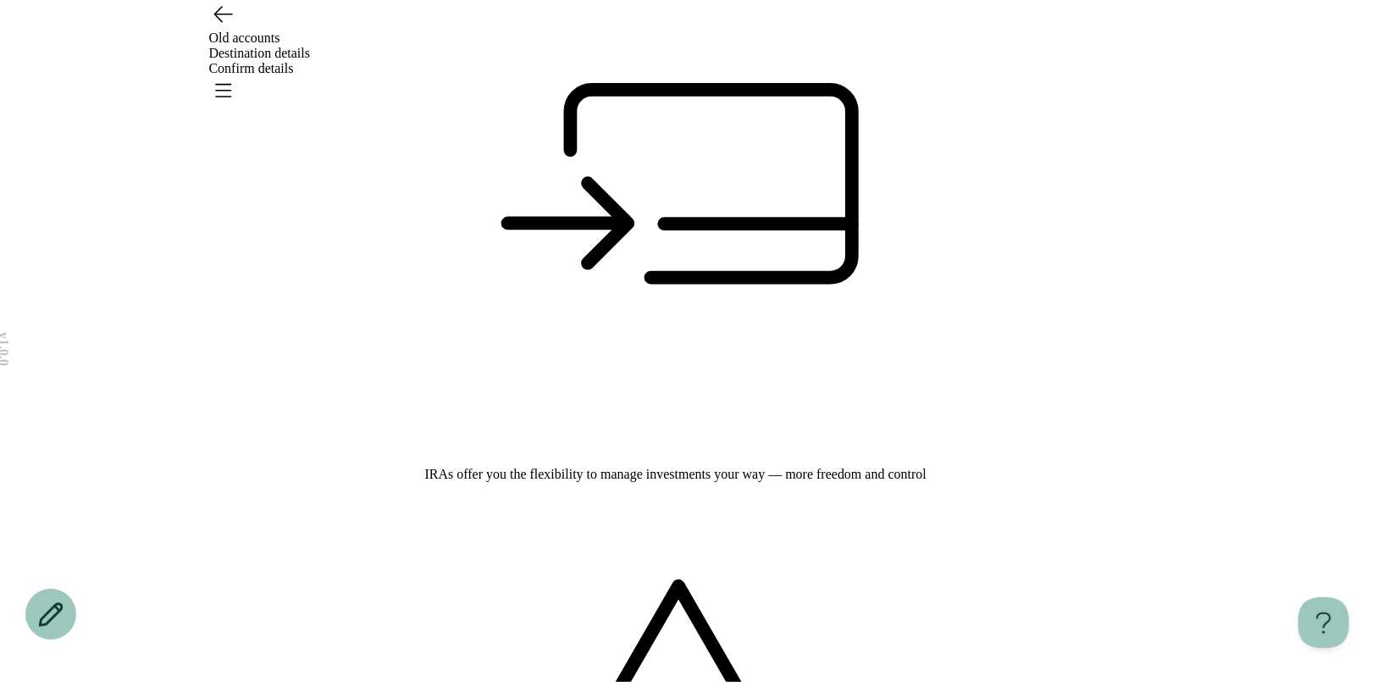
scroll to position [224, 0]
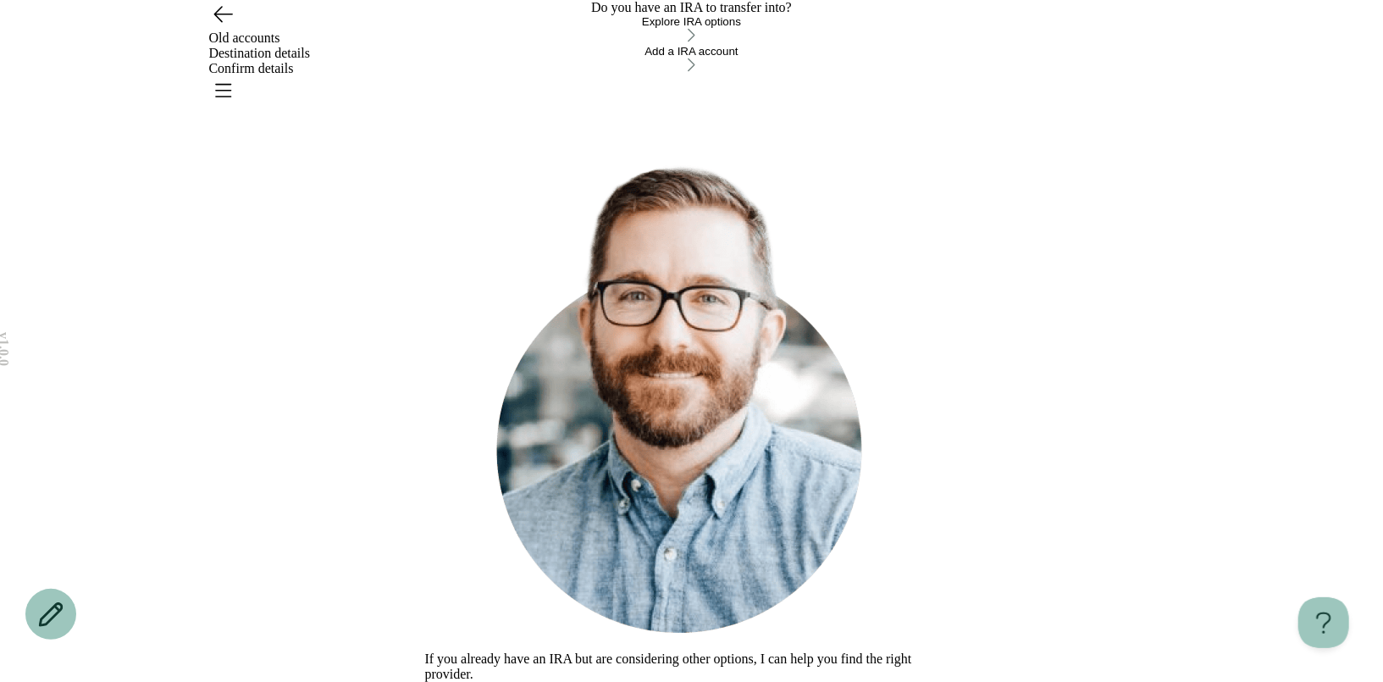
click at [691, 75] on button "Add a IRA account" at bounding box center [692, 60] width 534 height 30
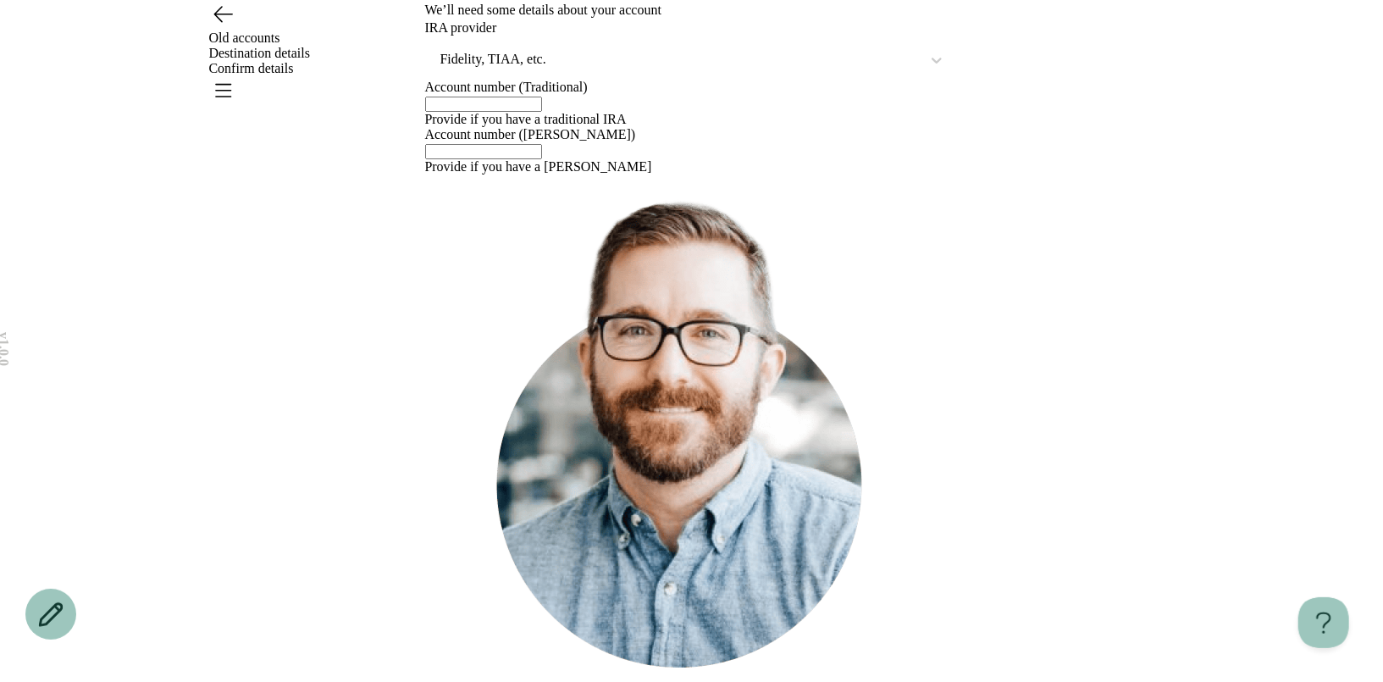
click at [550, 70] on div at bounding box center [680, 59] width 483 height 21
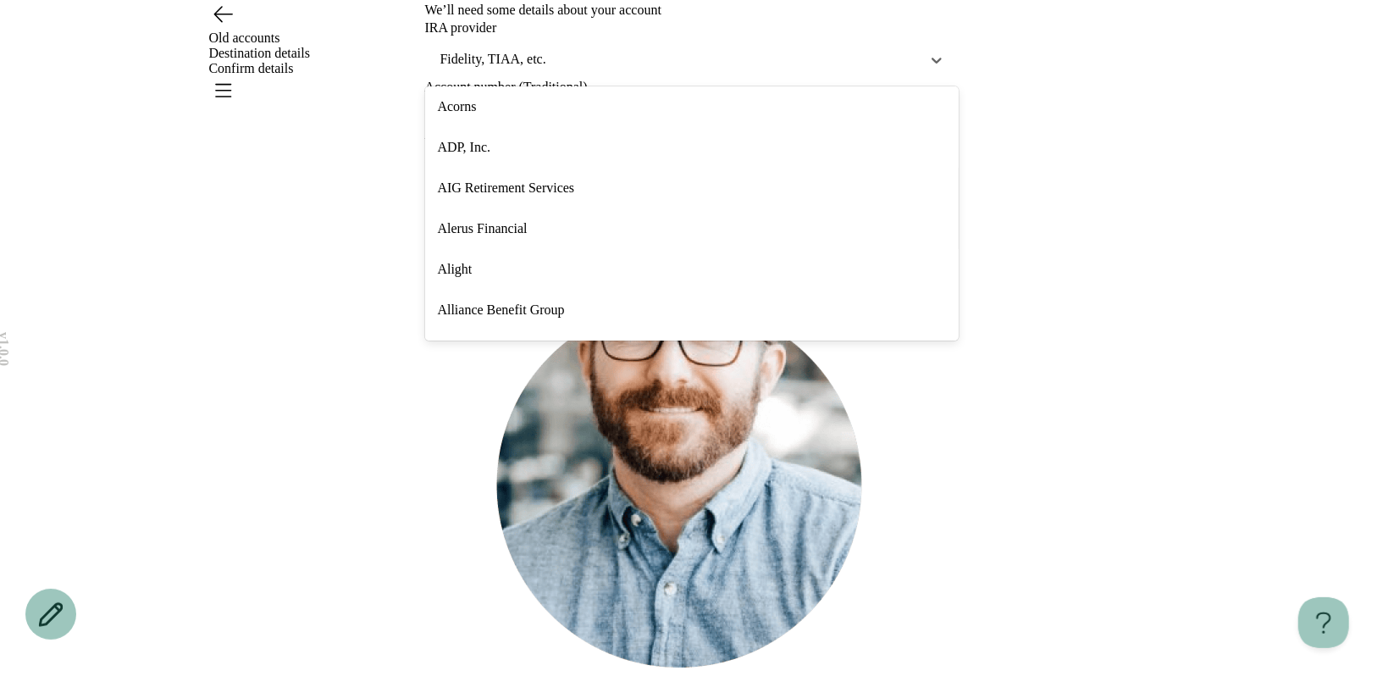
click at [528, 249] on div "Alerus Financial" at bounding box center [692, 228] width 534 height 41
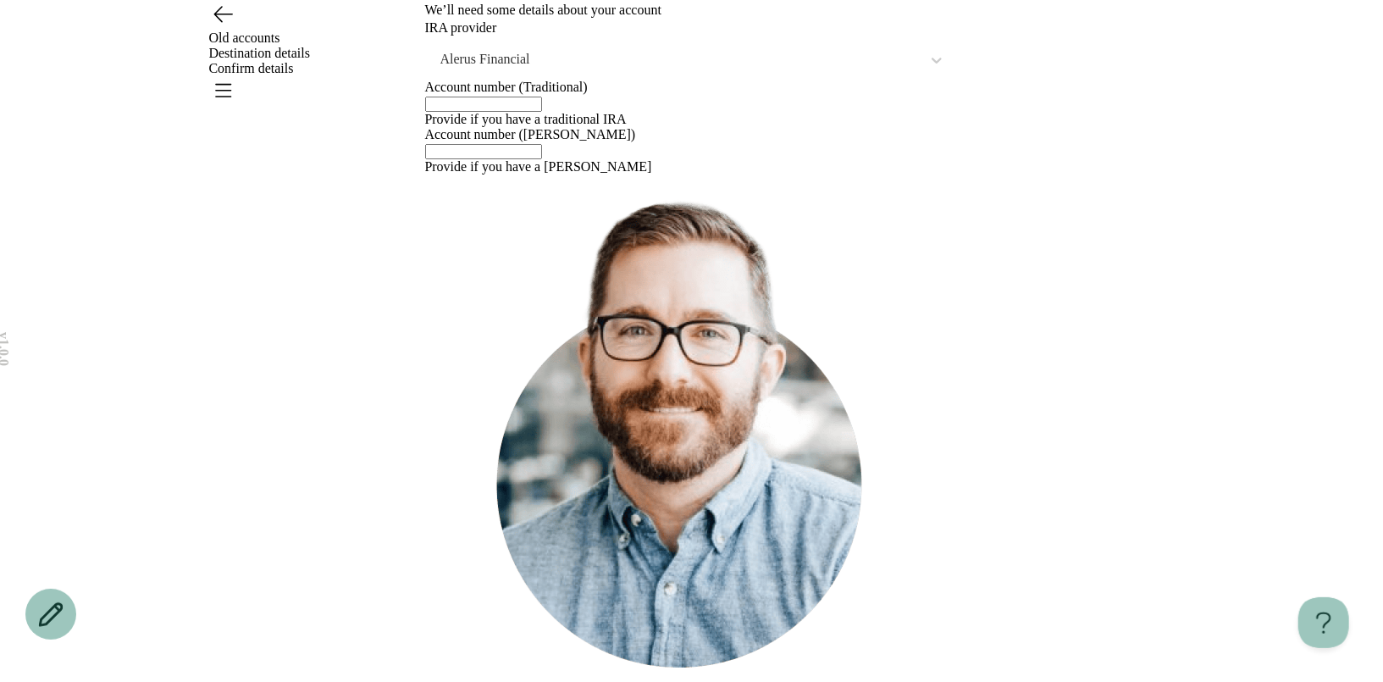
click at [533, 112] on input "text" at bounding box center [483, 104] width 117 height 15
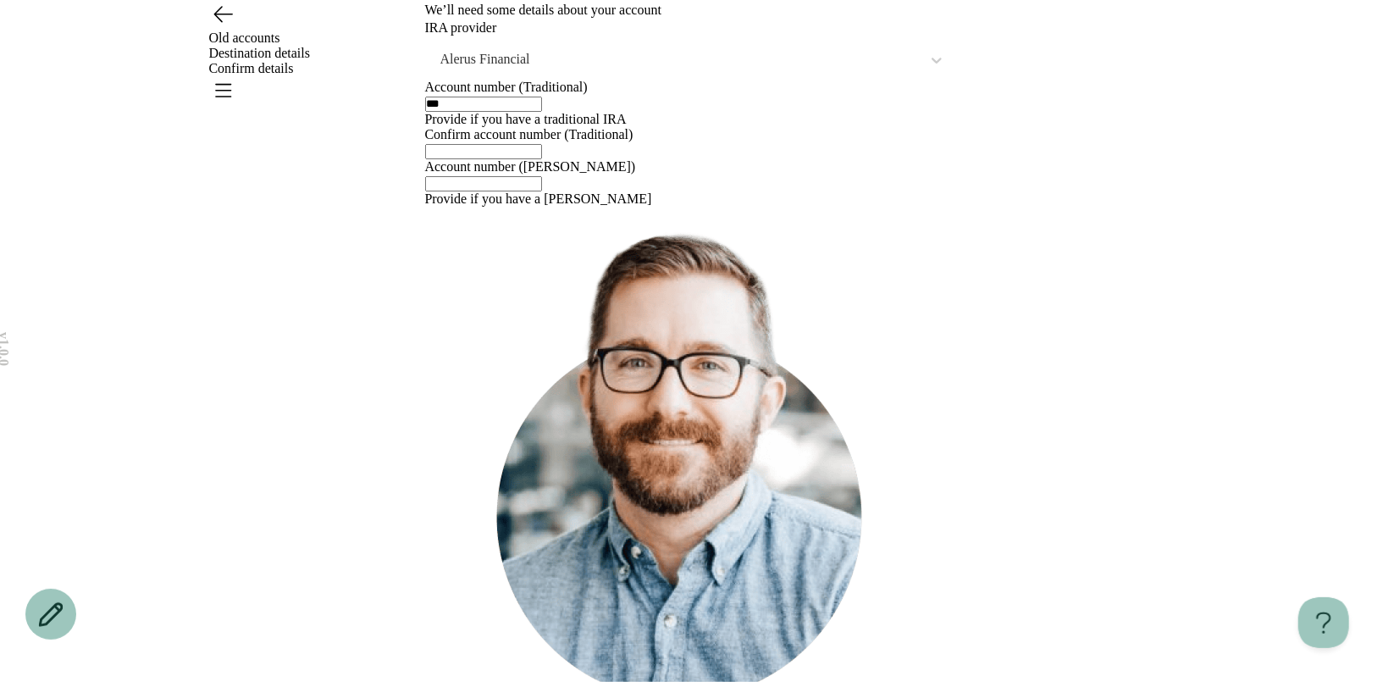
type input "***"
click at [502, 159] on div at bounding box center [692, 150] width 534 height 17
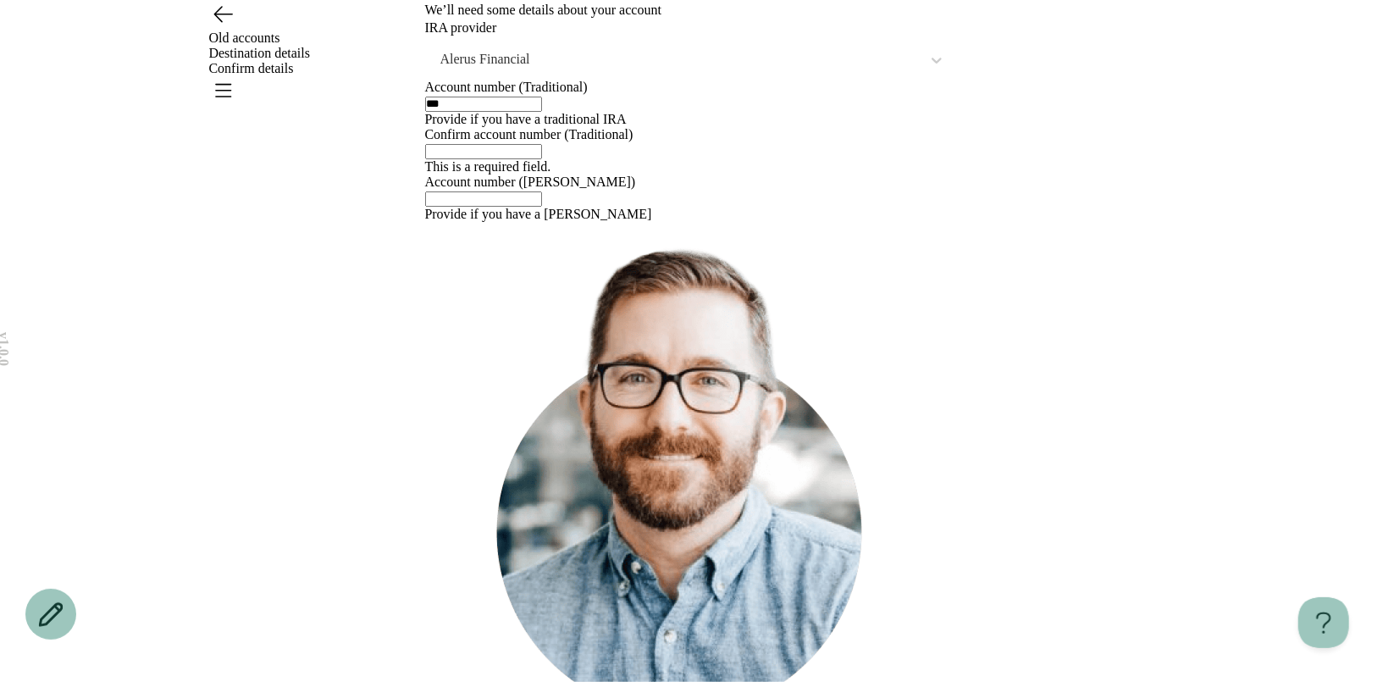
click at [500, 159] on input "text" at bounding box center [483, 151] width 117 height 15
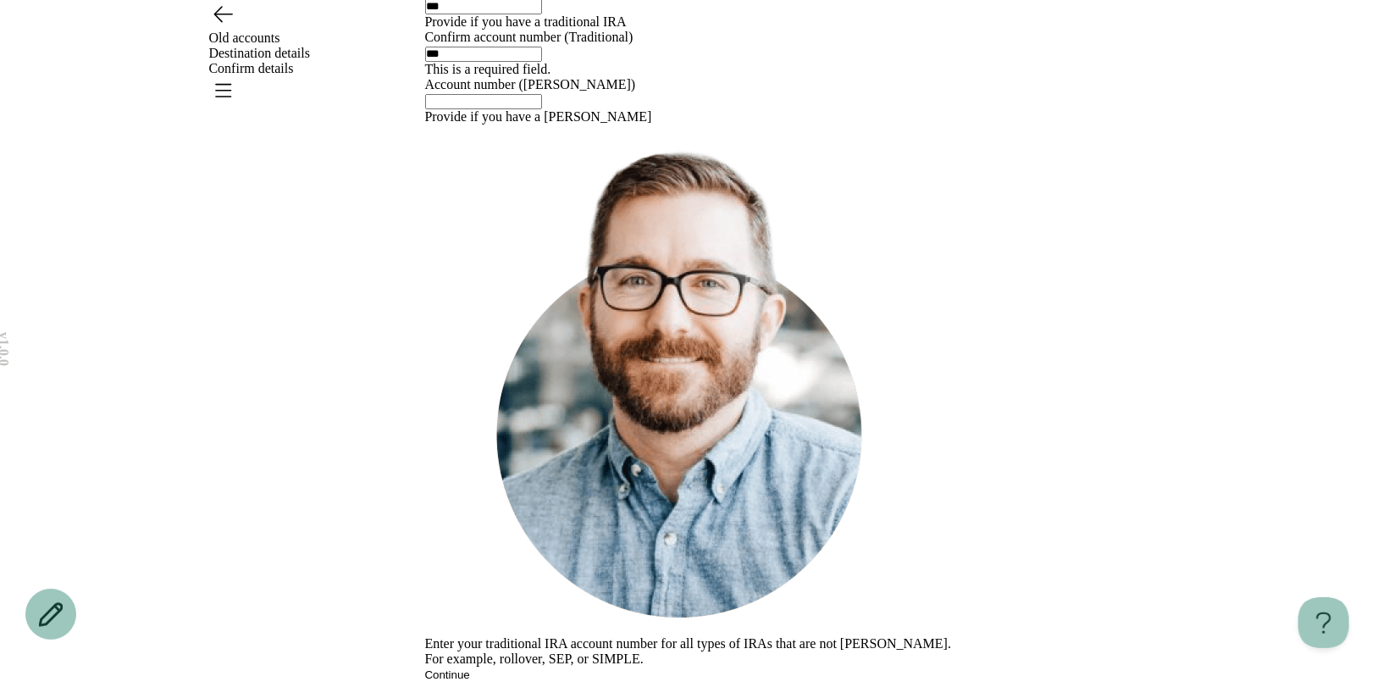
type input "***"
click at [568, 496] on div "We’ll need some details about your account IRA provider Alerus Financial Accoun…" at bounding box center [692, 300] width 534 height 764
click at [470, 668] on button "Continue" at bounding box center [447, 674] width 45 height 13
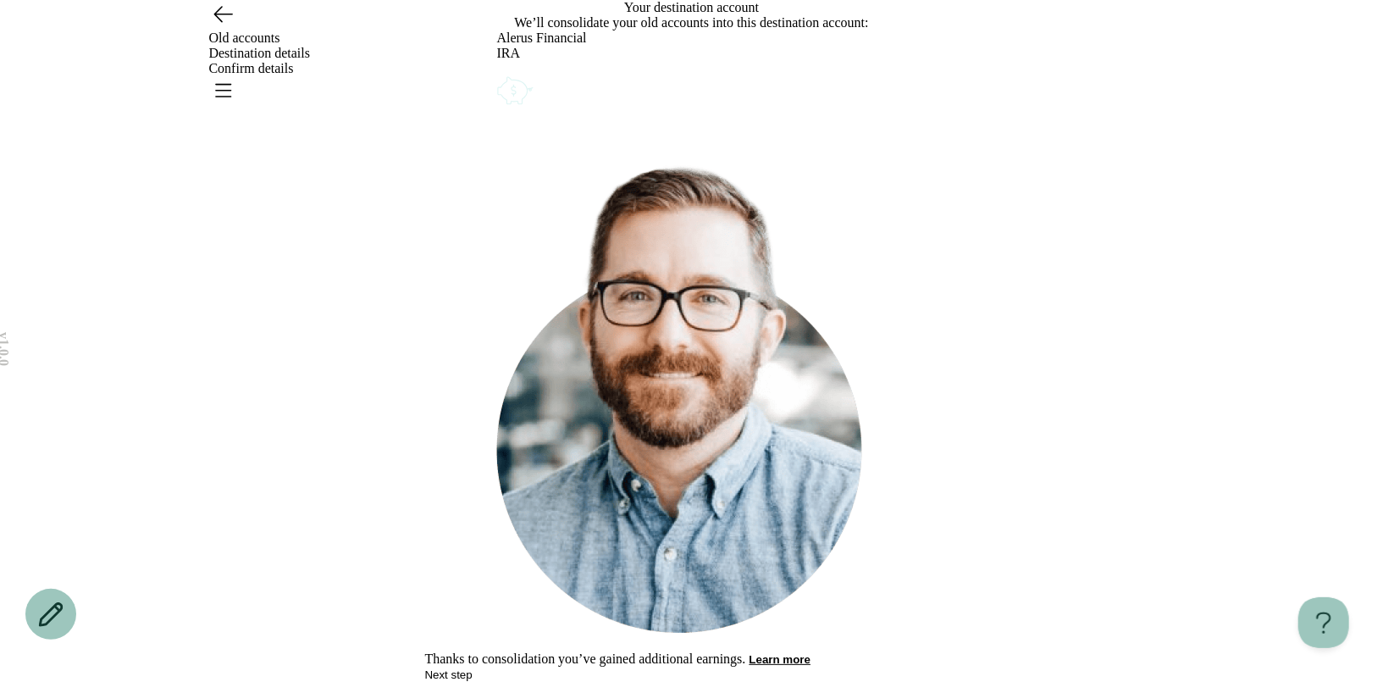
click at [473, 668] on button "Next step" at bounding box center [448, 674] width 47 height 13
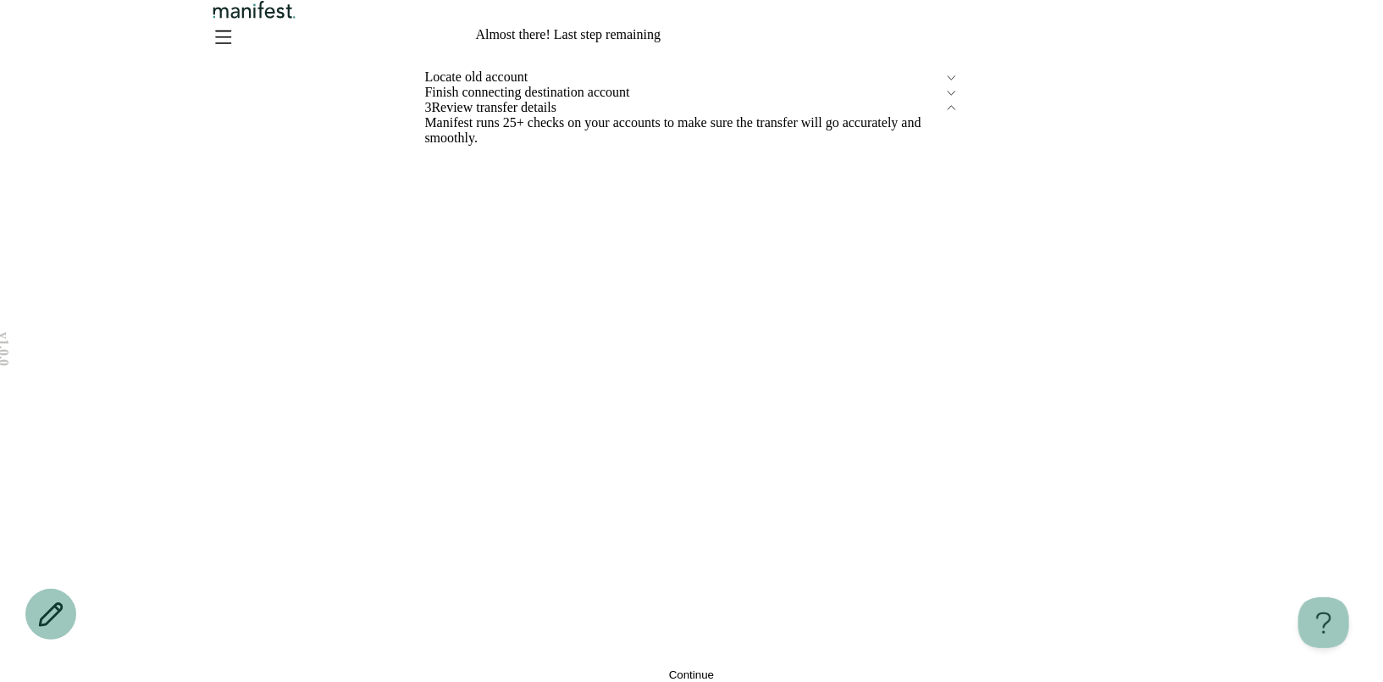
click at [655, 146] on div "Manifest runs 25+ checks on your accounts to make sure the transfer will go acc…" at bounding box center [692, 130] width 534 height 30
click at [653, 668] on button "Continue" at bounding box center [692, 674] width 534 height 13
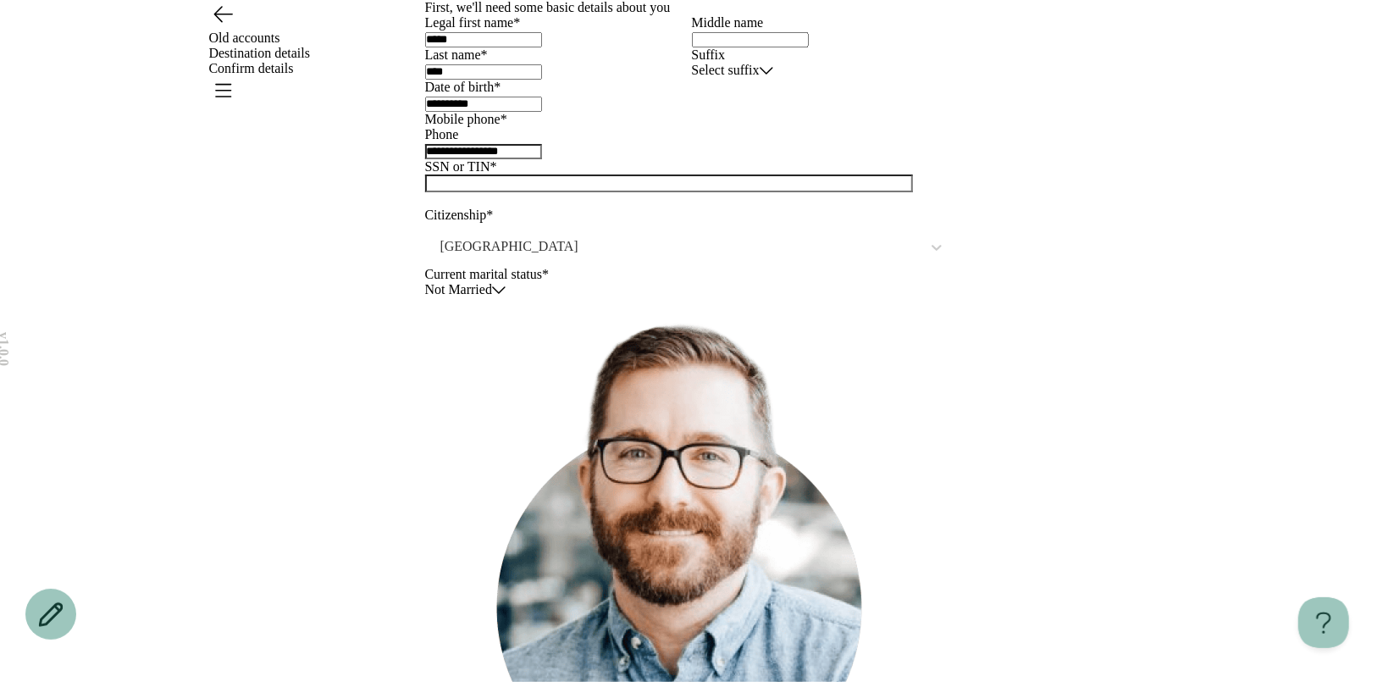
click at [542, 159] on input "**********" at bounding box center [483, 151] width 117 height 15
type input "**********"
click at [600, 207] on div at bounding box center [692, 190] width 534 height 33
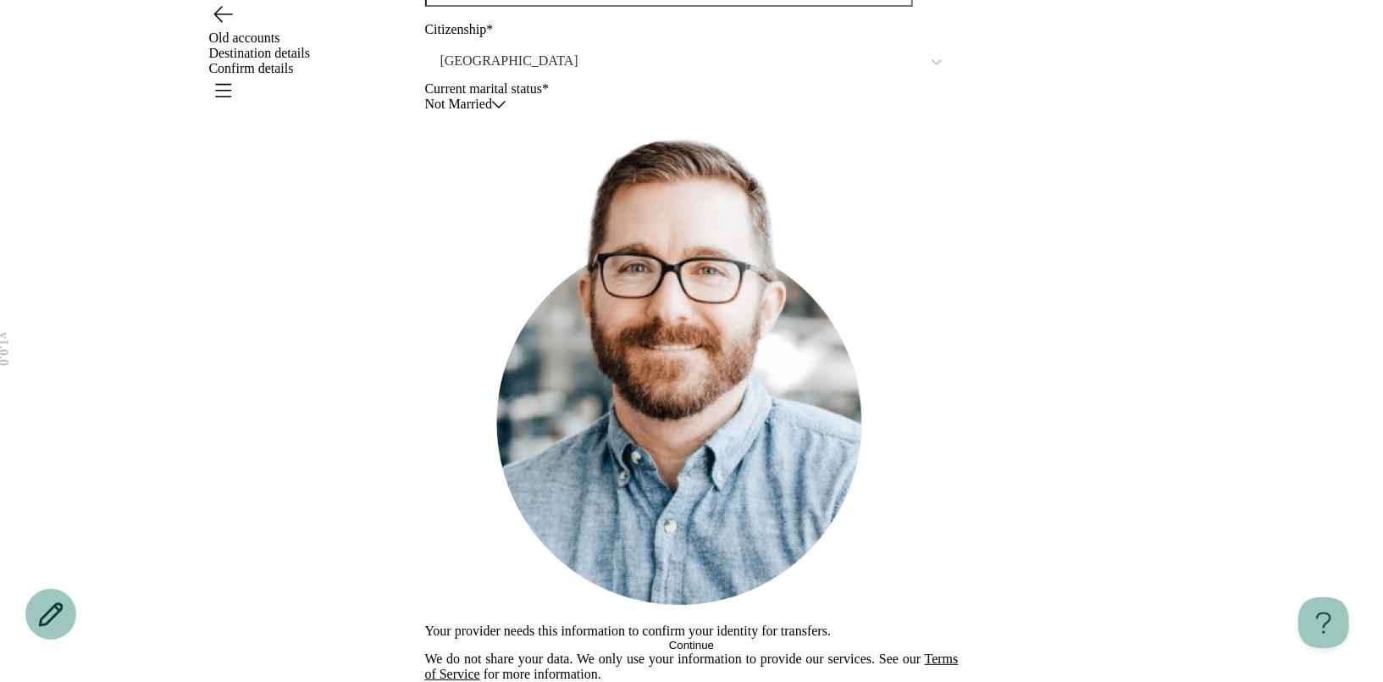
click at [563, 639] on button "Continue" at bounding box center [692, 645] width 534 height 13
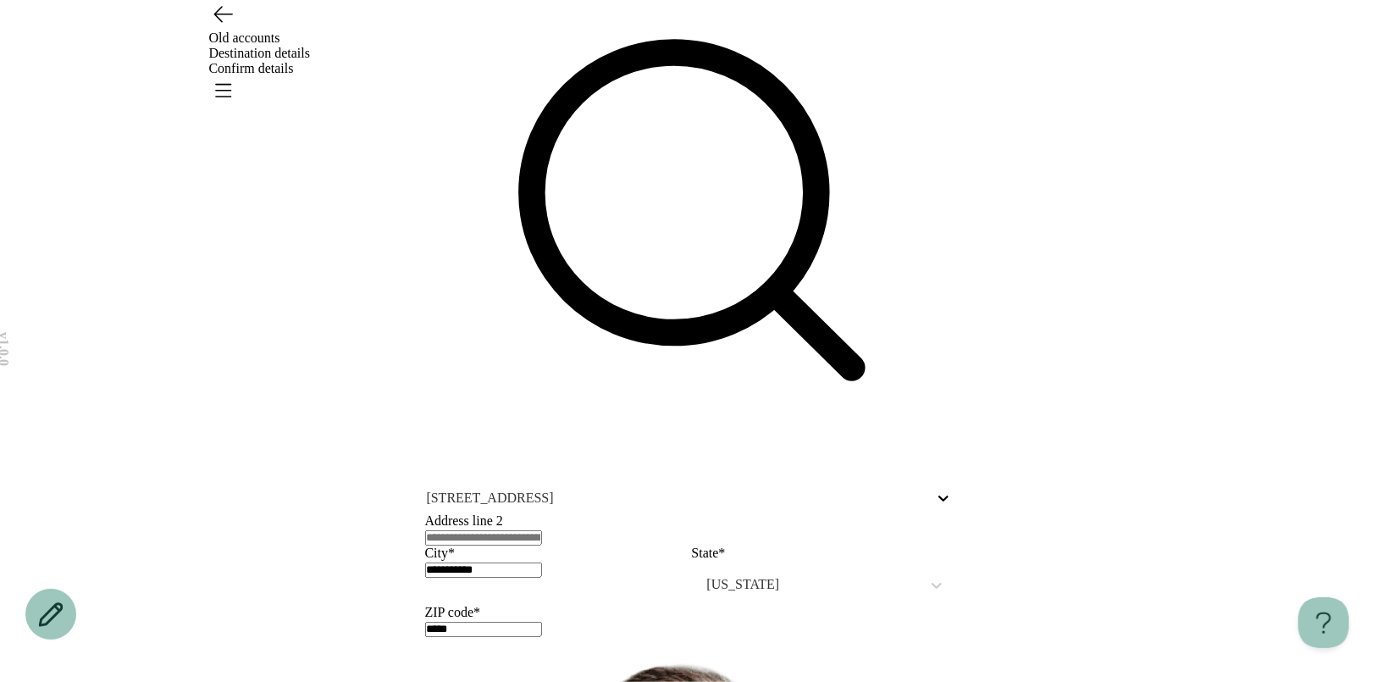
scroll to position [196, 0]
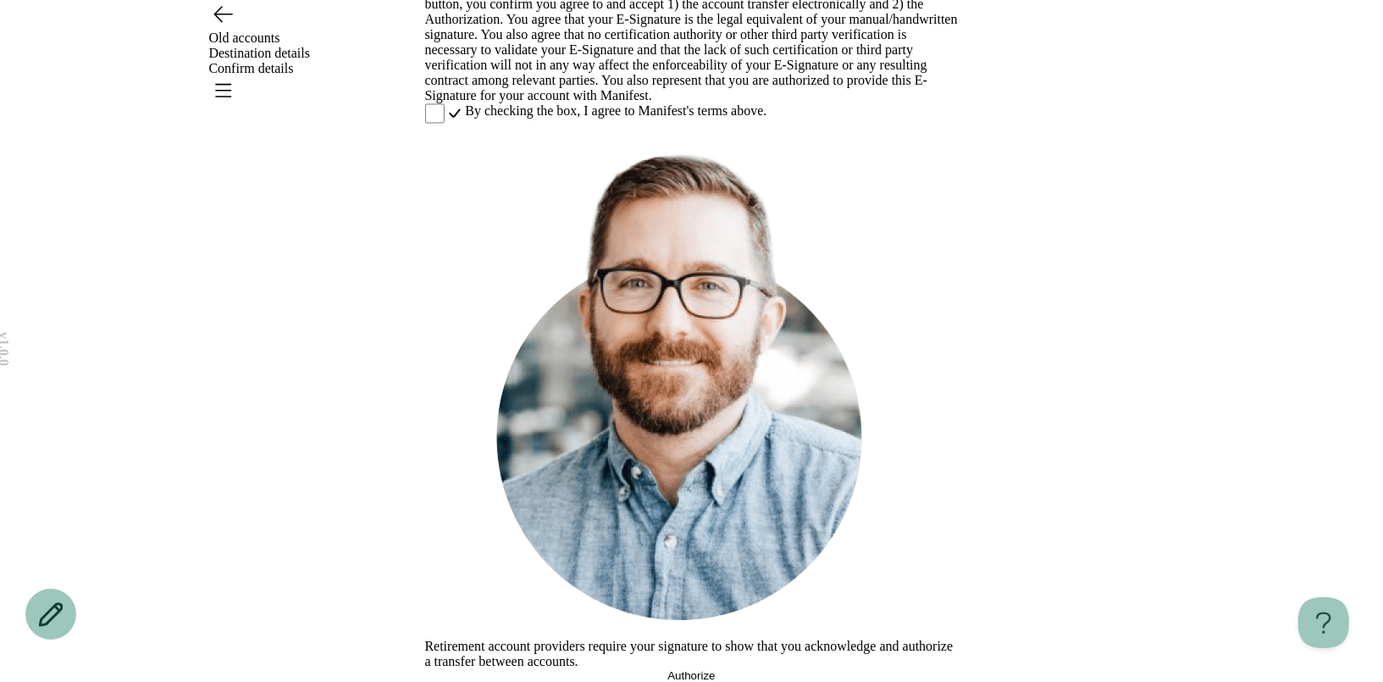
scroll to position [506, 0]
click at [546, 669] on button "Authorize" at bounding box center [692, 675] width 534 height 13
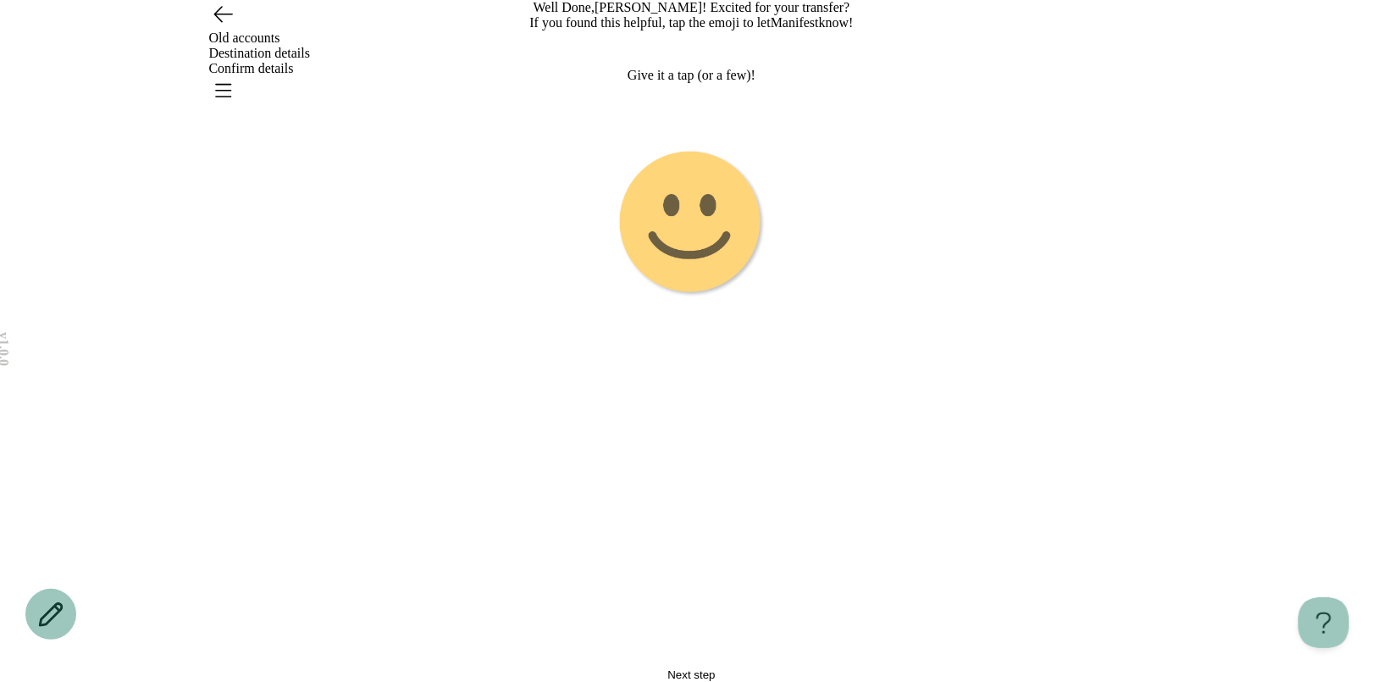
click at [687, 668] on span "Next step" at bounding box center [690, 674] width 47 height 13
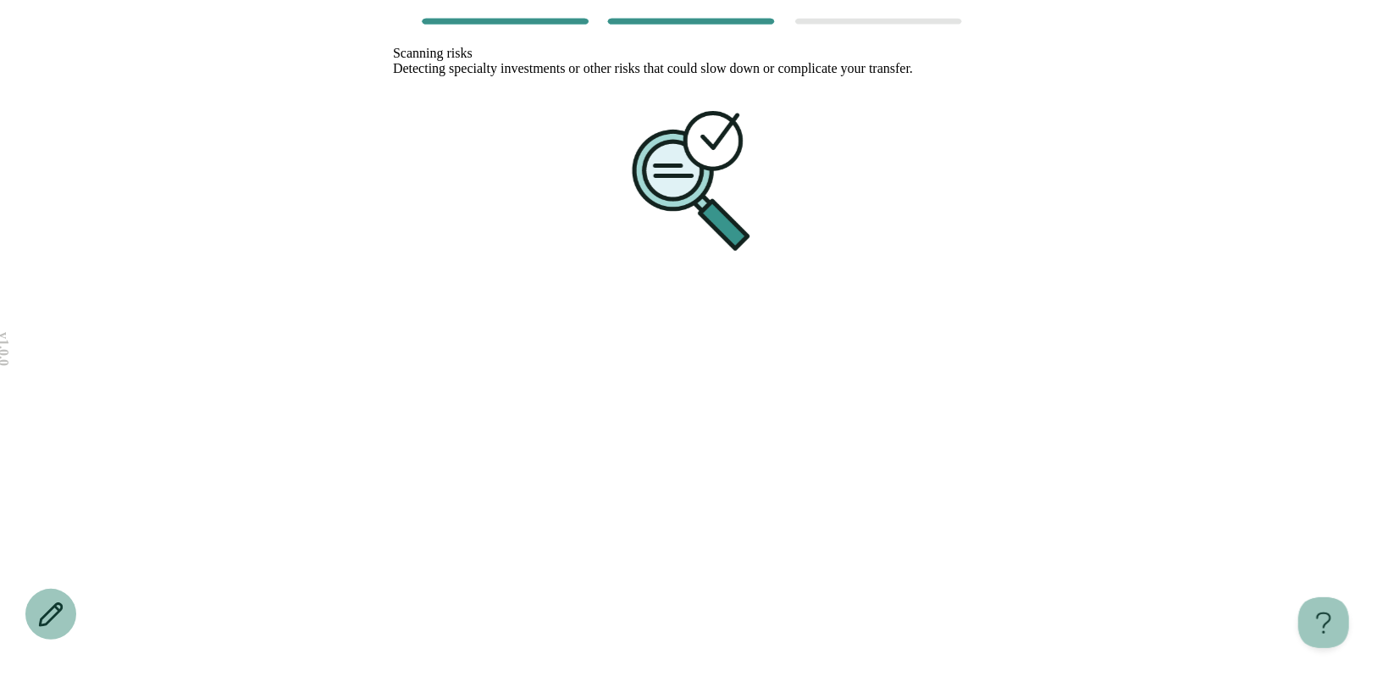
click at [827, 288] on div at bounding box center [691, 182] width 597 height 212
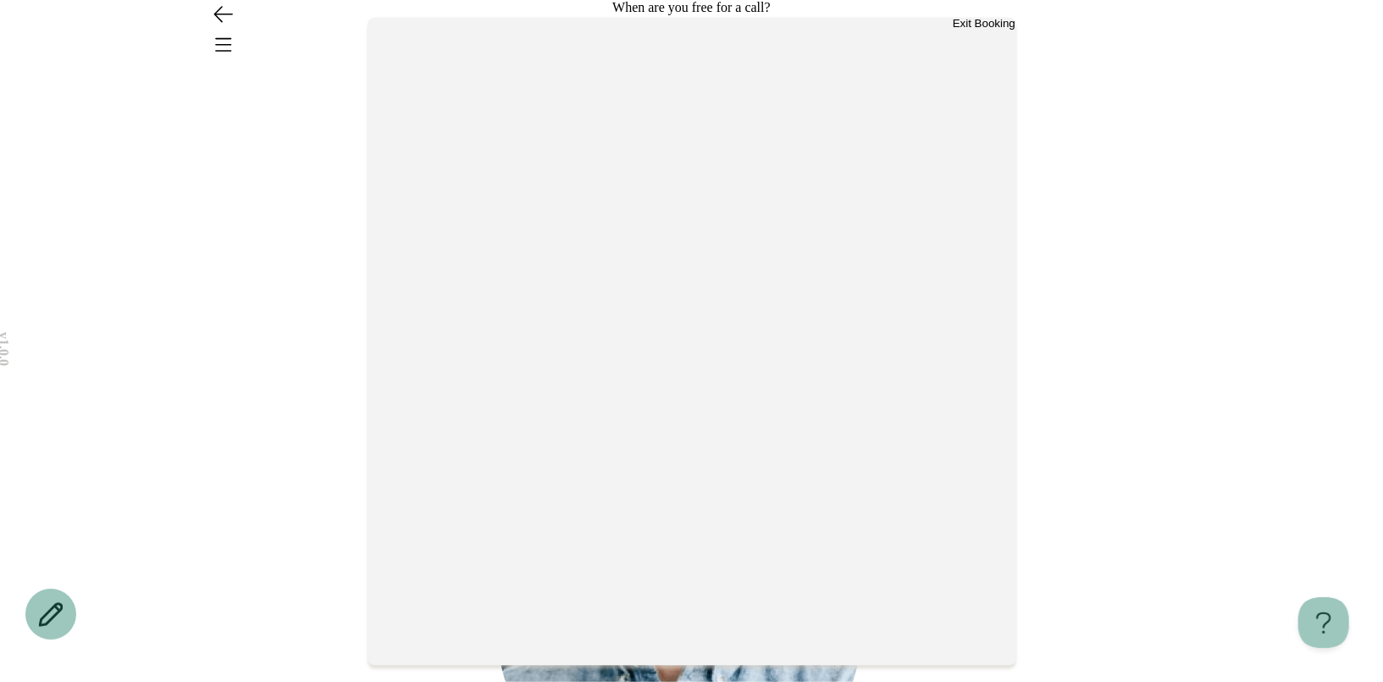
scroll to position [3, 0]
click at [953, 30] on button "Exit Booking" at bounding box center [984, 23] width 63 height 13
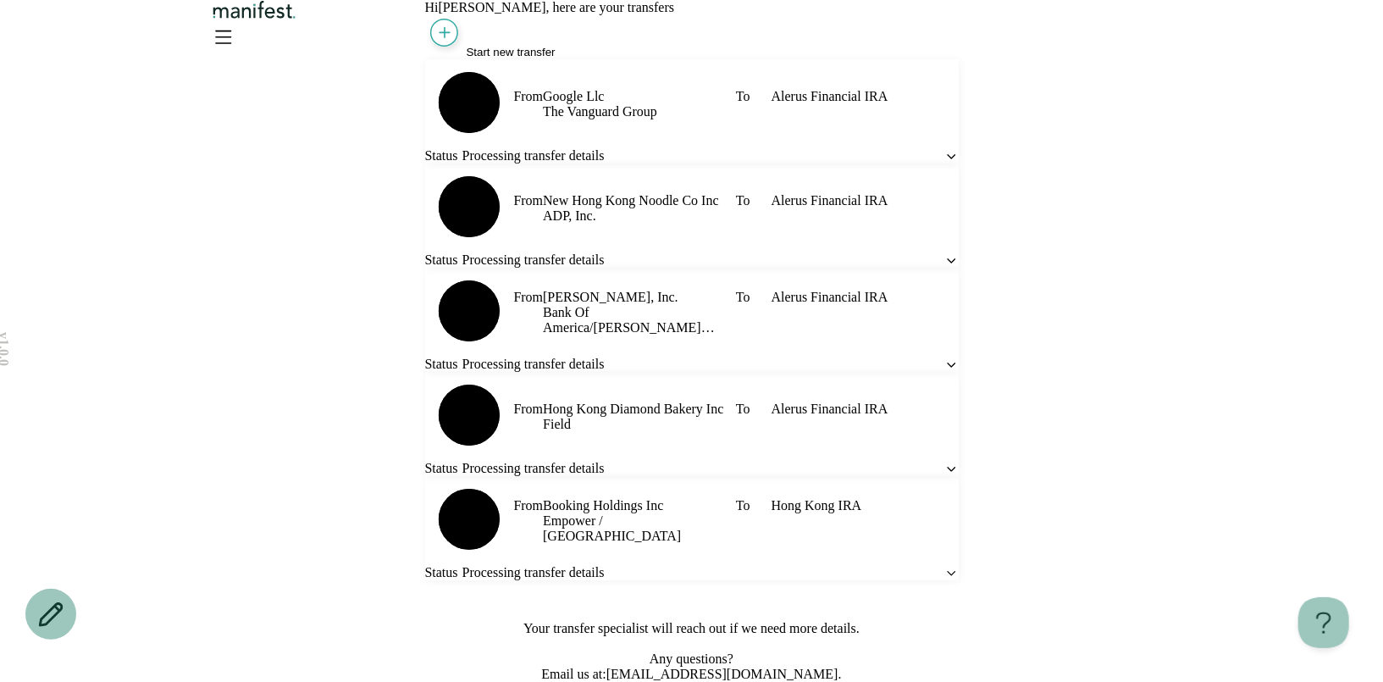
click at [236, 44] on icon "Open menu" at bounding box center [222, 36] width 27 height 27
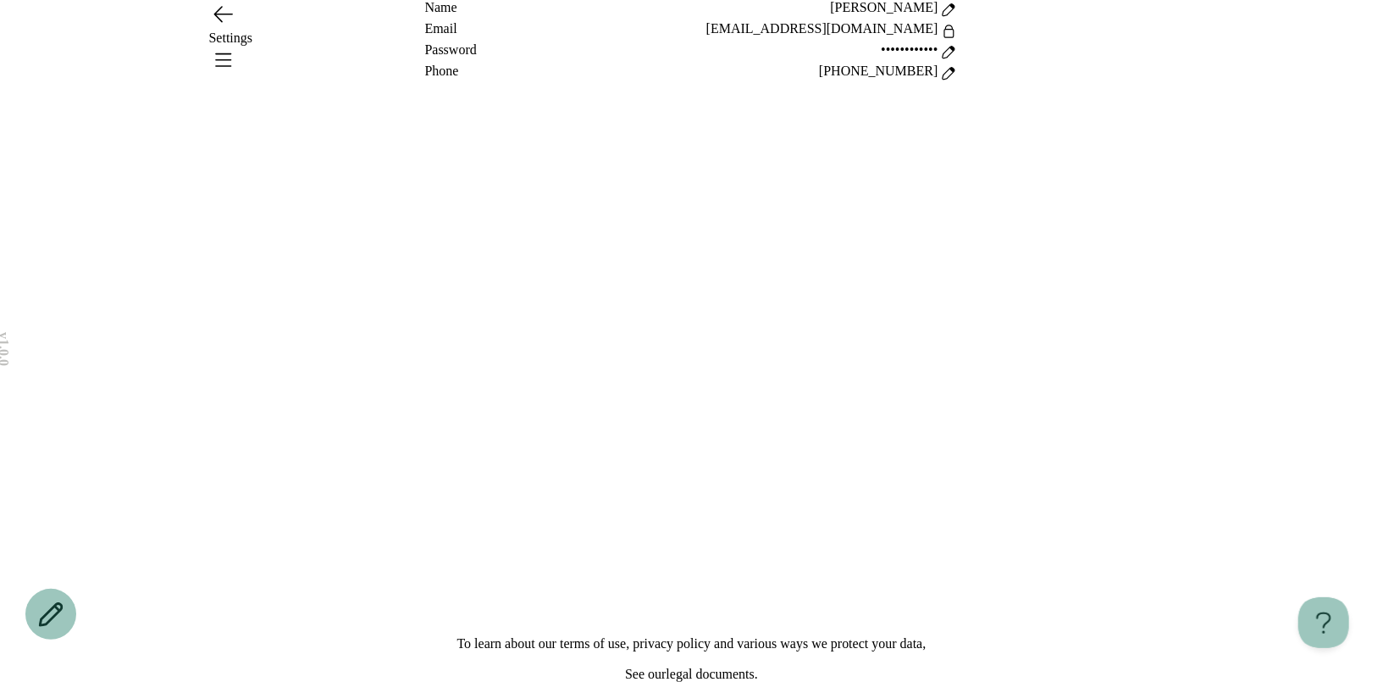
click at [888, 84] on div "[PHONE_NUMBER]" at bounding box center [878, 74] width 119 height 20
drag, startPoint x: 882, startPoint y: 351, endPoint x: 927, endPoint y: 351, distance: 45.7
click at [927, 84] on div "[PHONE_NUMBER]" at bounding box center [888, 74] width 139 height 20
drag, startPoint x: 904, startPoint y: 347, endPoint x: 871, endPoint y: 347, distance: 33.0
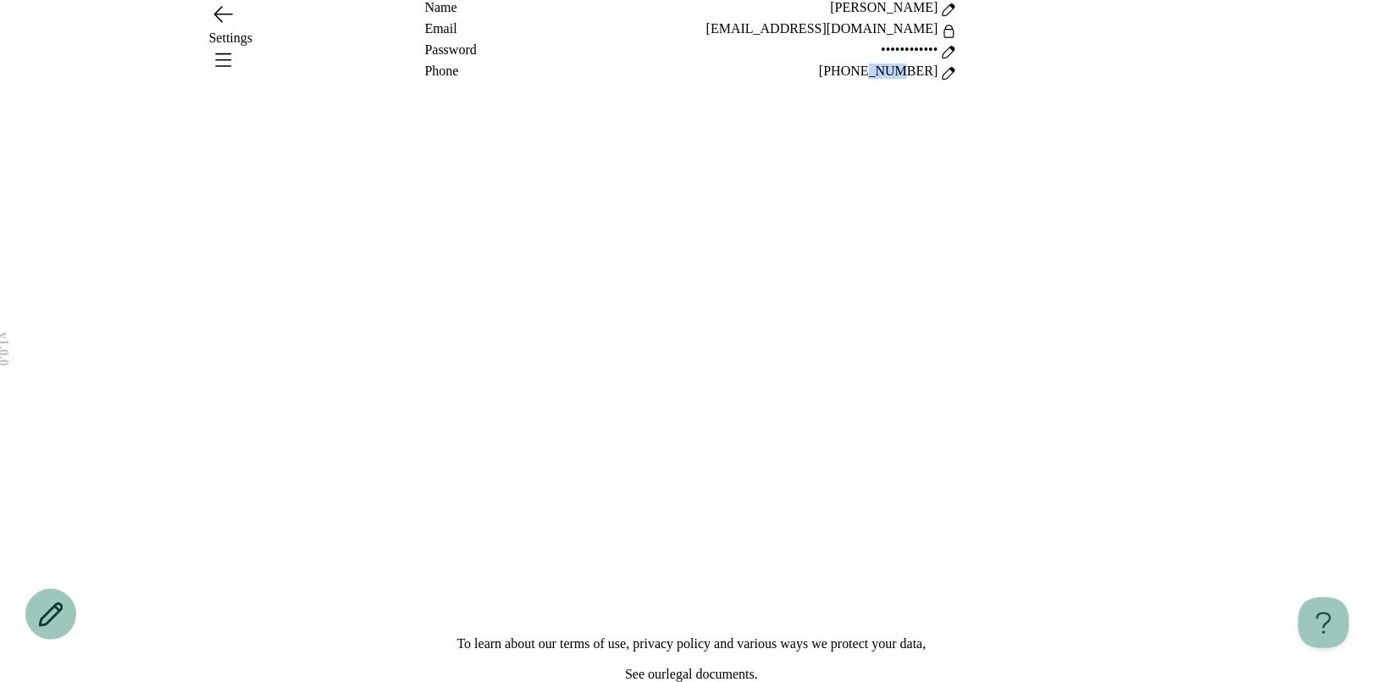
click at [871, 84] on div "[PHONE_NUMBER]" at bounding box center [878, 74] width 119 height 20
click at [236, 46] on icon "Open menu" at bounding box center [222, 59] width 27 height 27
